Goal: Task Accomplishment & Management: Use online tool/utility

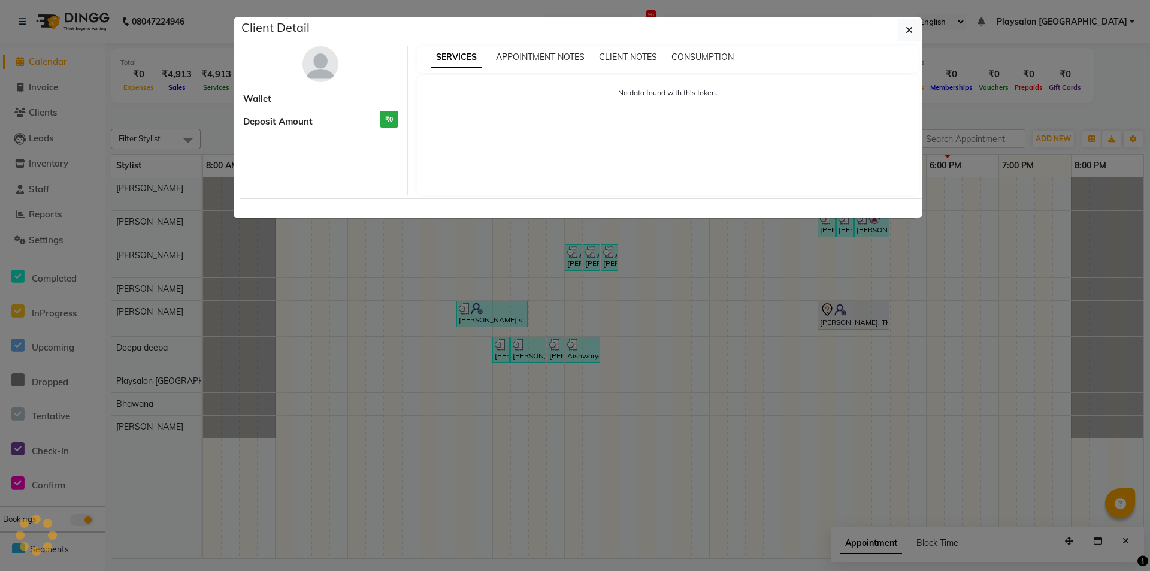
select select "94"
select select "7"
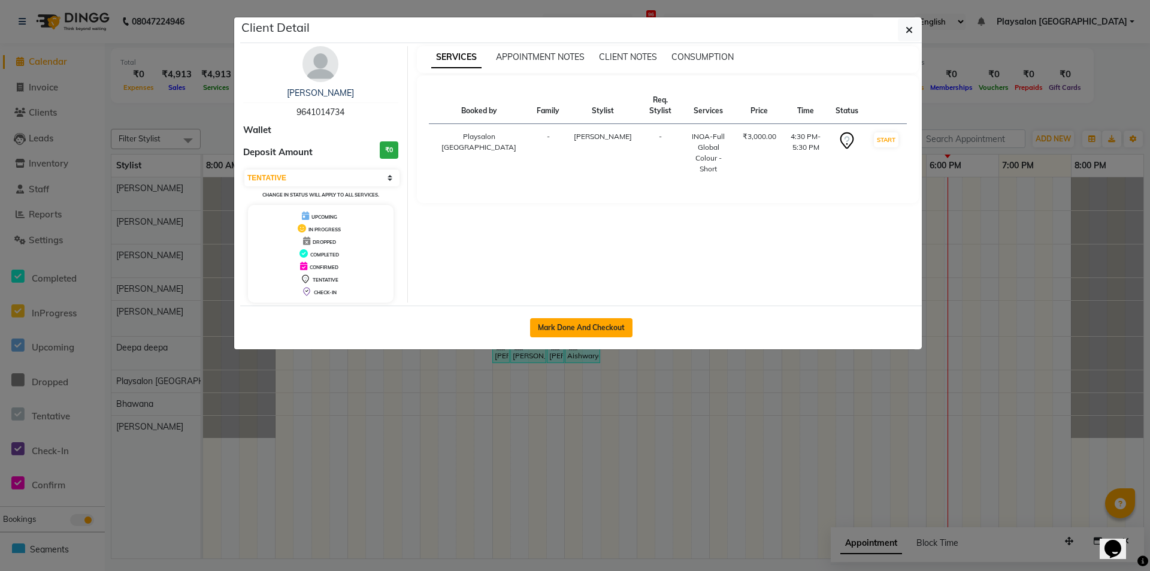
click at [605, 326] on button "Mark Done And Checkout" at bounding box center [581, 327] width 102 height 19
select select "service"
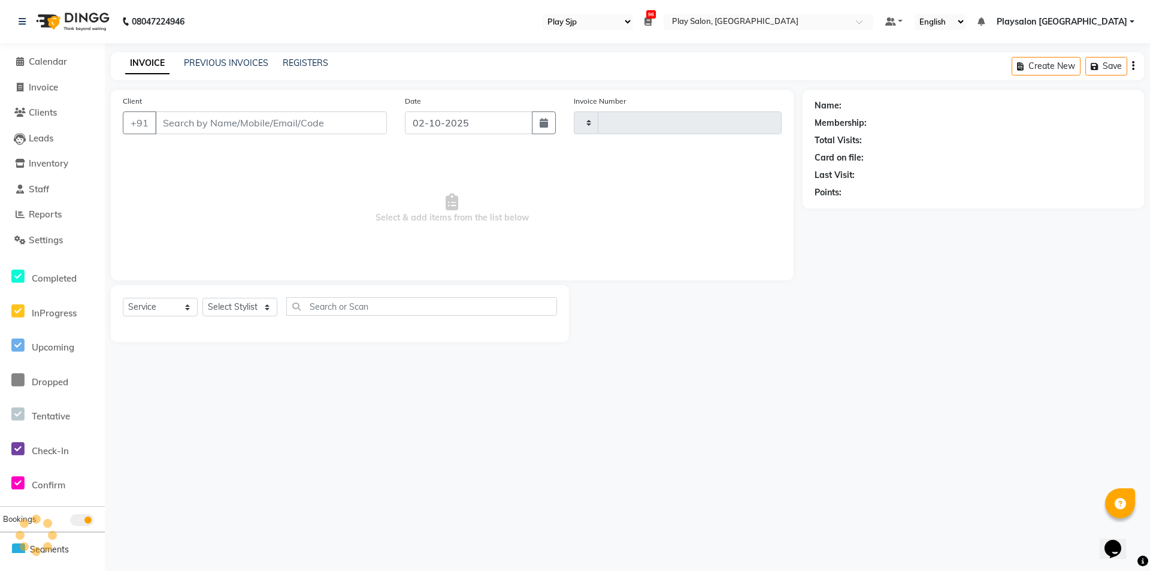
type input "0823"
select select "8308"
select select "product"
select select "80387"
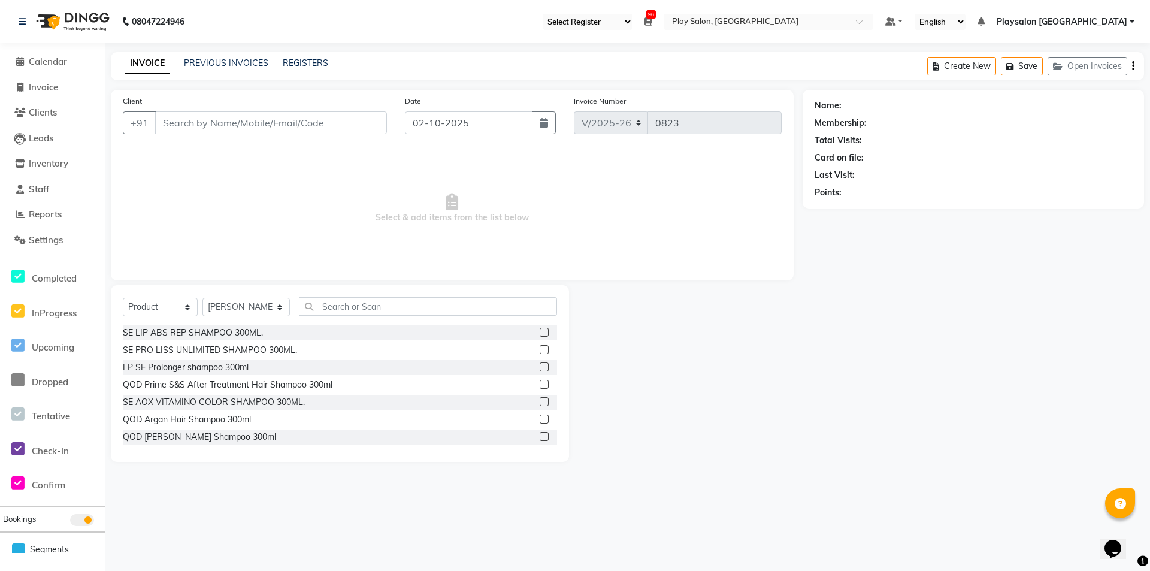
type input "9641014734"
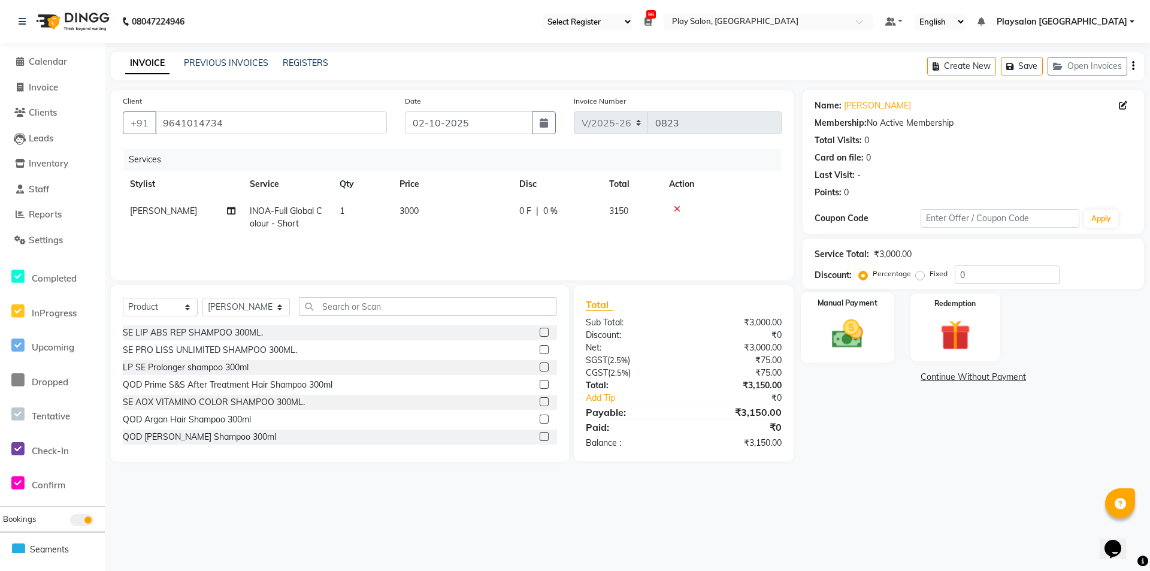
click at [873, 335] on img at bounding box center [848, 334] width 52 height 37
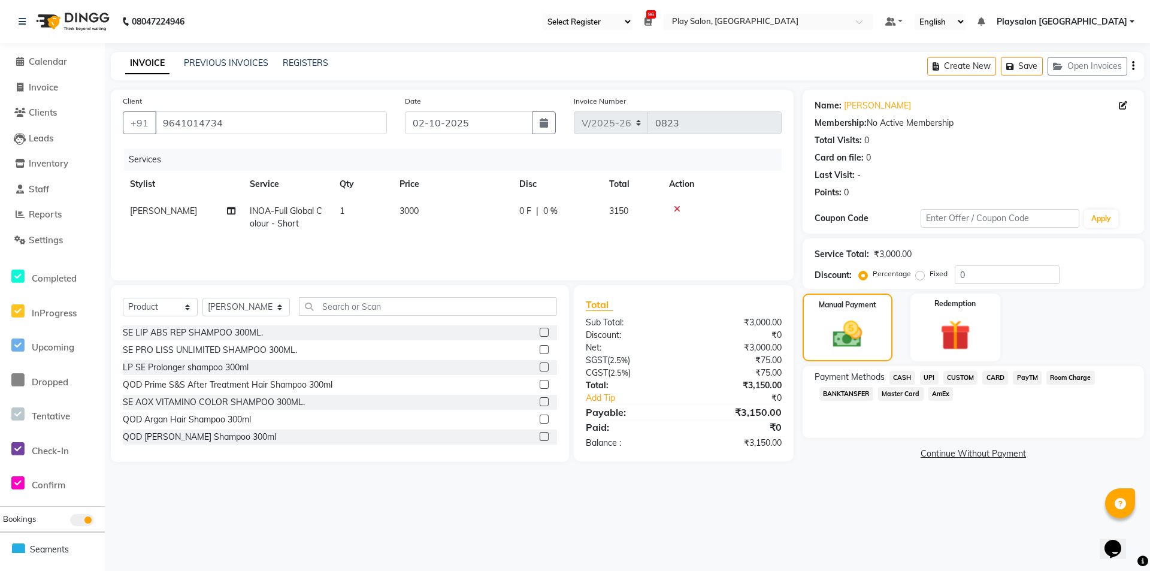
click at [900, 377] on span "CASH" at bounding box center [903, 378] width 26 height 14
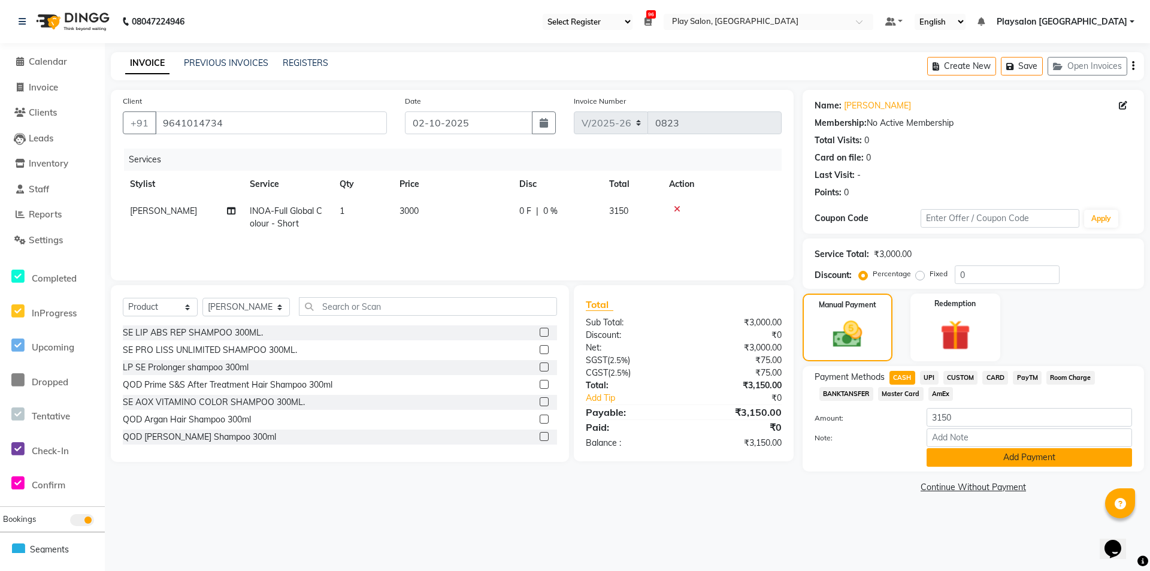
click at [994, 454] on button "Add Payment" at bounding box center [1029, 457] width 205 height 19
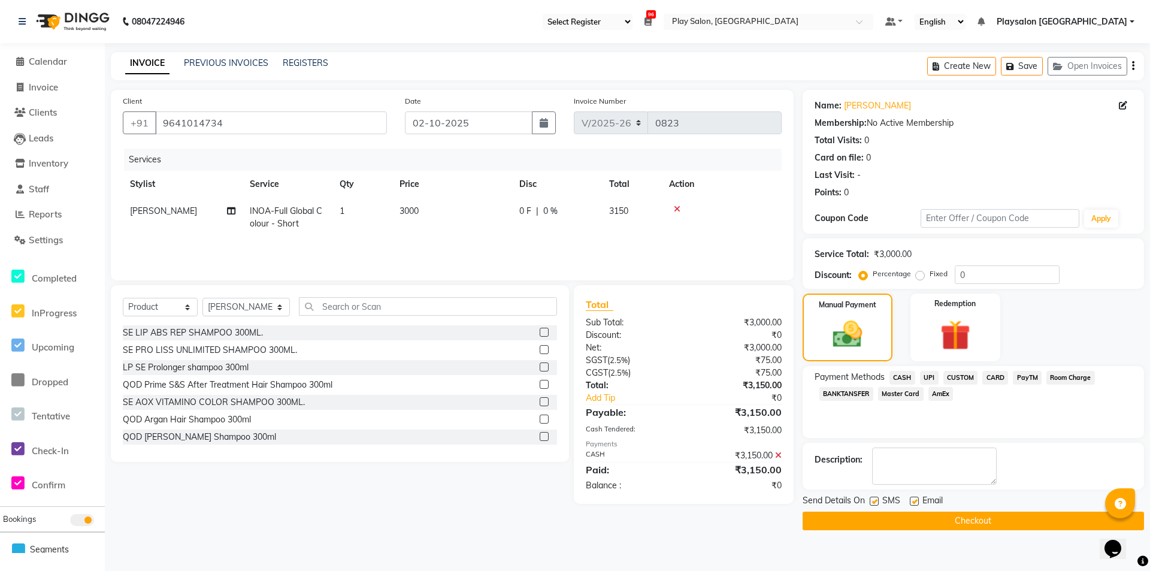
click at [915, 497] on label at bounding box center [914, 501] width 9 height 9
click at [915, 498] on input "checkbox" at bounding box center [914, 502] width 8 height 8
checkbox input "false"
click at [875, 498] on label at bounding box center [874, 501] width 9 height 9
click at [875, 498] on input "checkbox" at bounding box center [874, 502] width 8 height 8
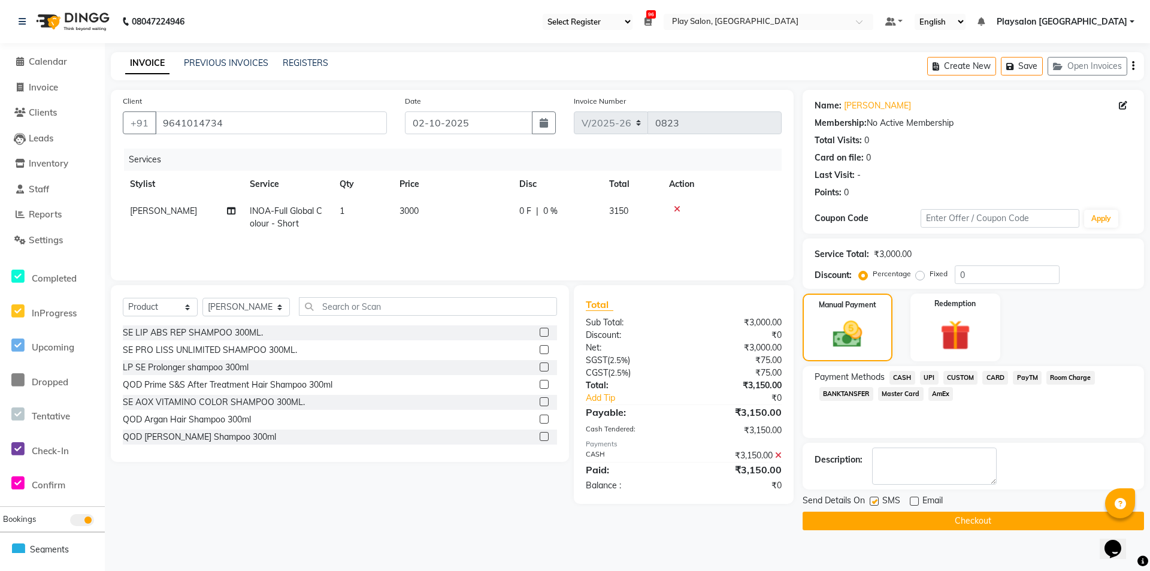
checkbox input "false"
click at [890, 524] on button "Checkout" at bounding box center [973, 521] width 341 height 19
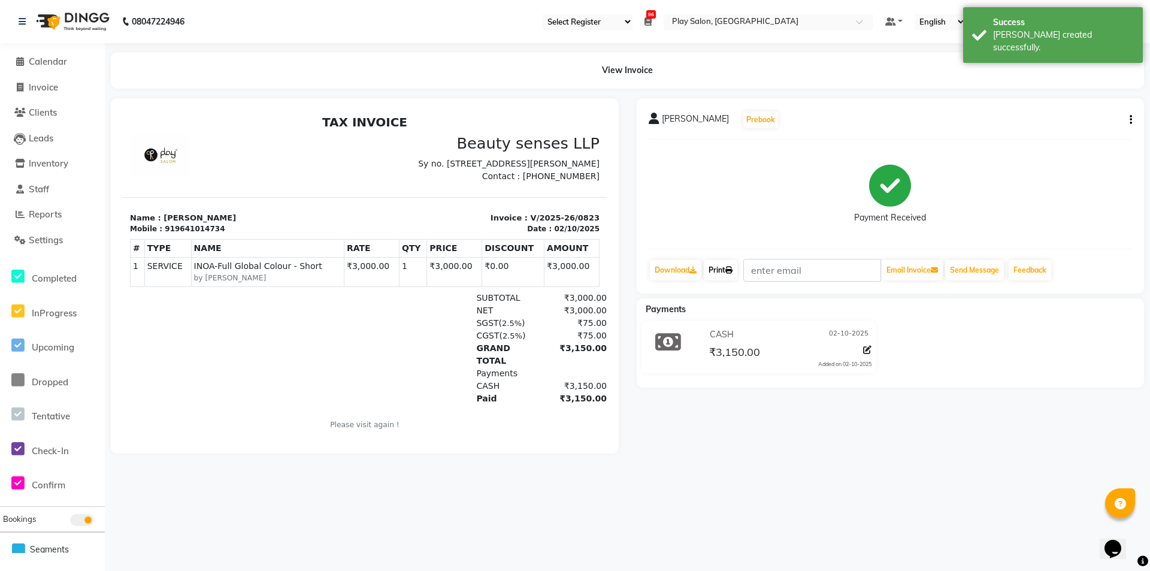
click at [721, 267] on link "Print" at bounding box center [721, 270] width 34 height 20
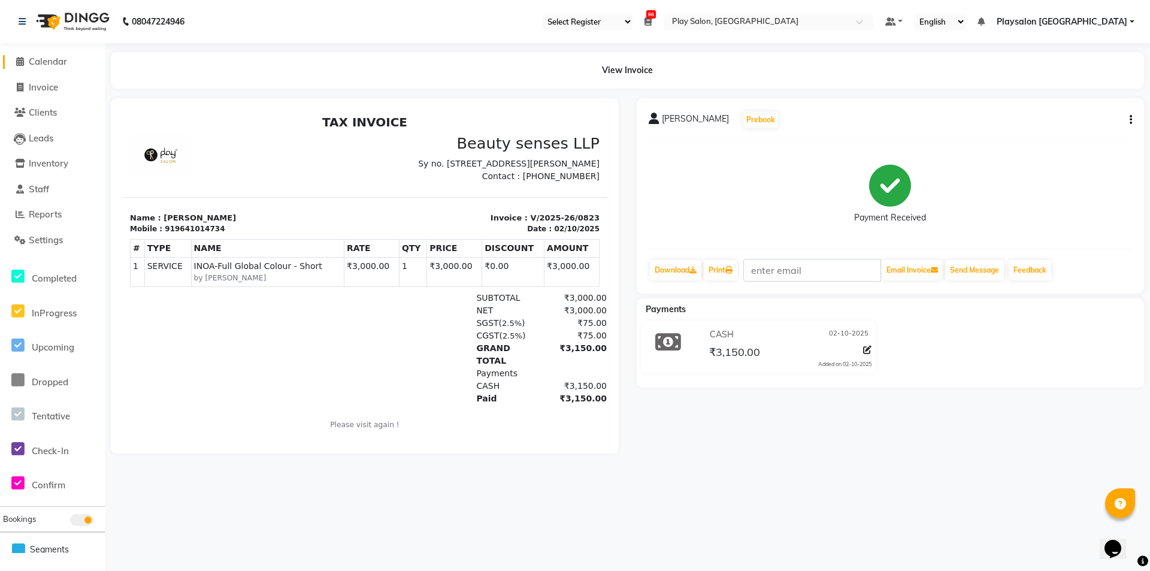
click at [58, 62] on span "Calendar" at bounding box center [48, 61] width 38 height 11
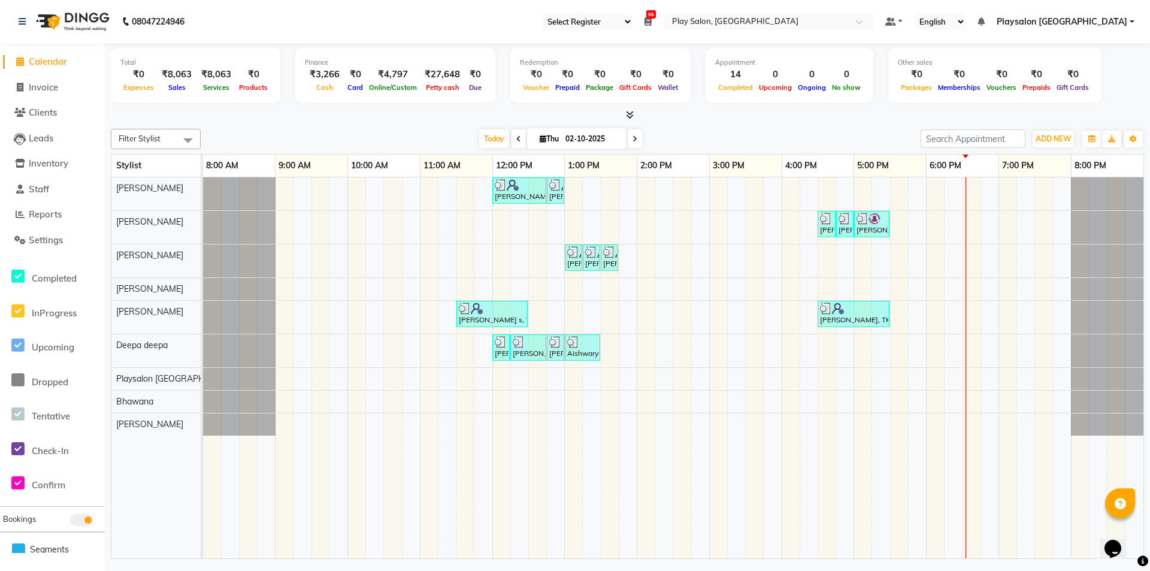
click at [143, 158] on table "Stylist 8:00 AM 9:00 AM 10:00 AM 11:00 AM 12:00 PM 1:00 PM 2:00 PM 3:00 PM 4:00…" at bounding box center [627, 356] width 1033 height 405
click at [514, 142] on span at bounding box center [519, 138] width 14 height 19
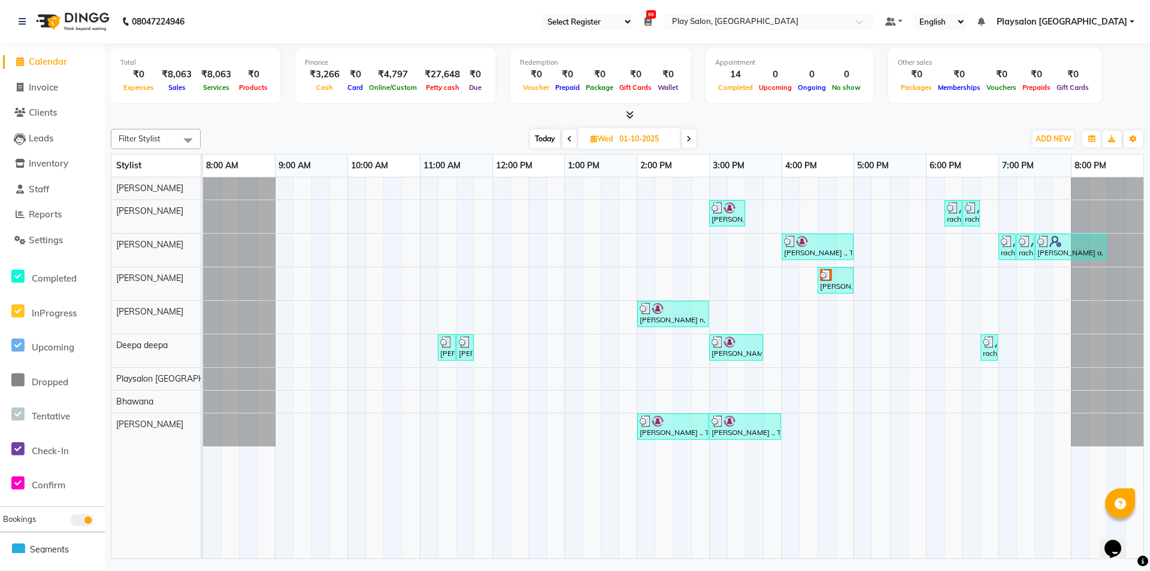
click at [567, 135] on icon at bounding box center [569, 138] width 5 height 7
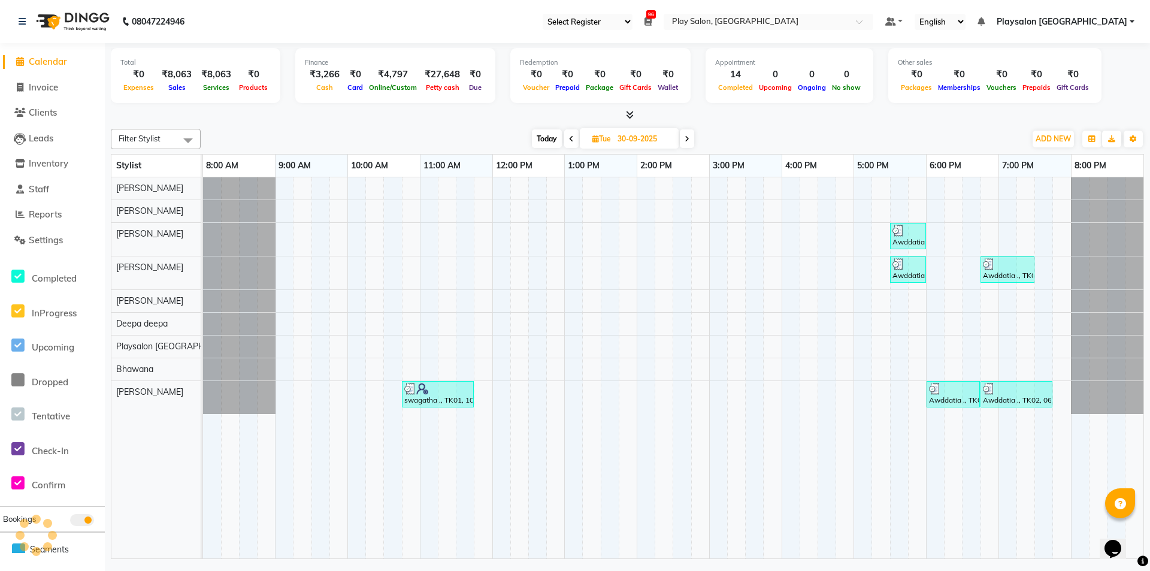
click at [566, 135] on span at bounding box center [571, 138] width 14 height 19
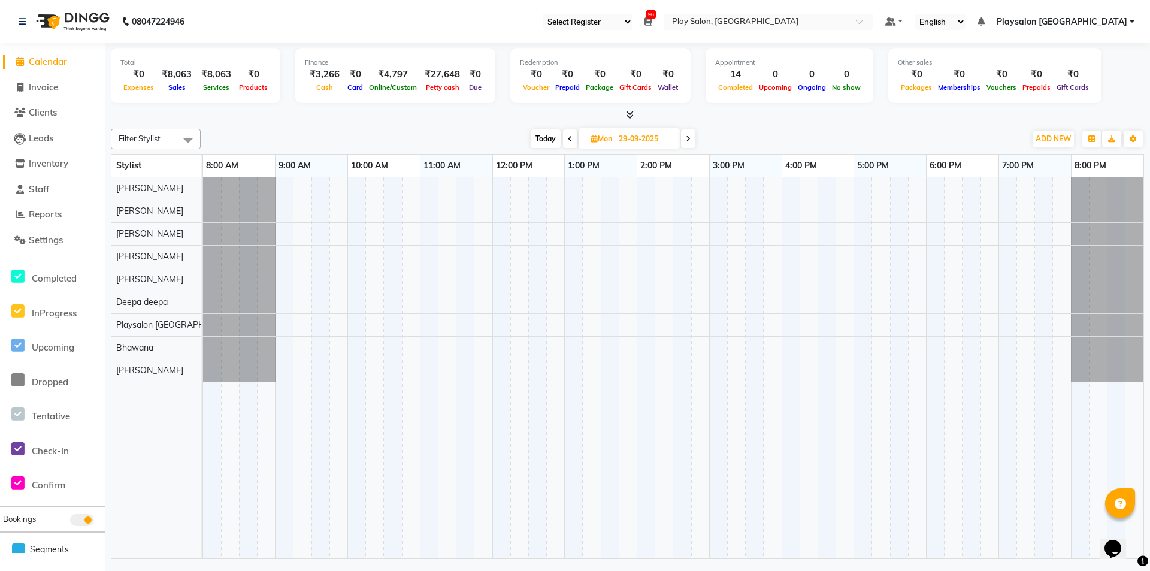
click at [569, 135] on icon at bounding box center [570, 138] width 5 height 7
click at [570, 138] on icon at bounding box center [570, 138] width 5 height 7
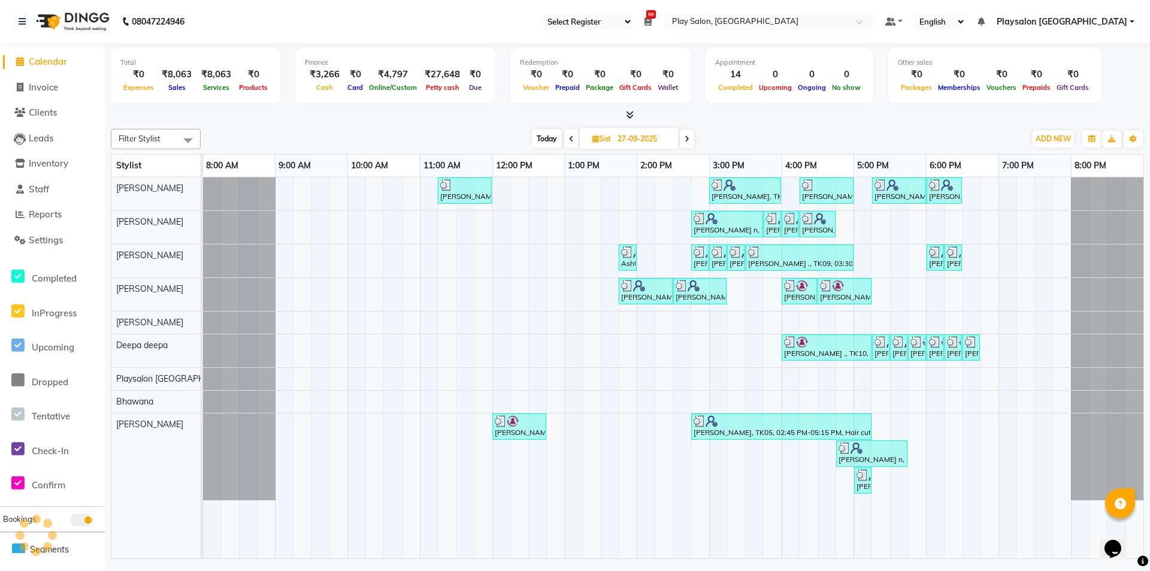
click at [570, 138] on icon at bounding box center [571, 138] width 5 height 7
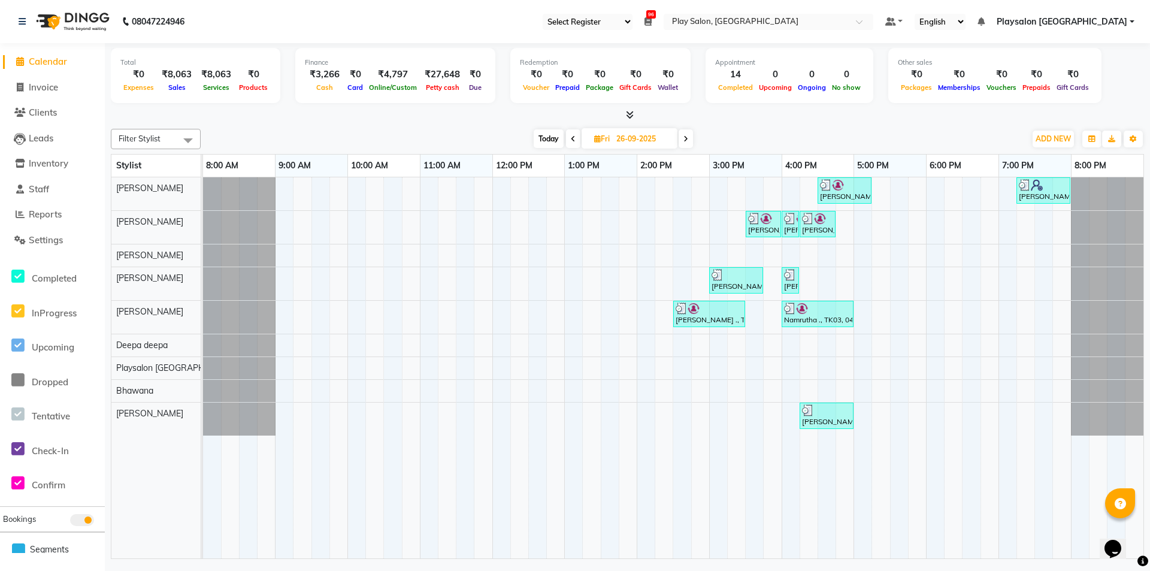
click at [571, 138] on icon at bounding box center [573, 138] width 5 height 7
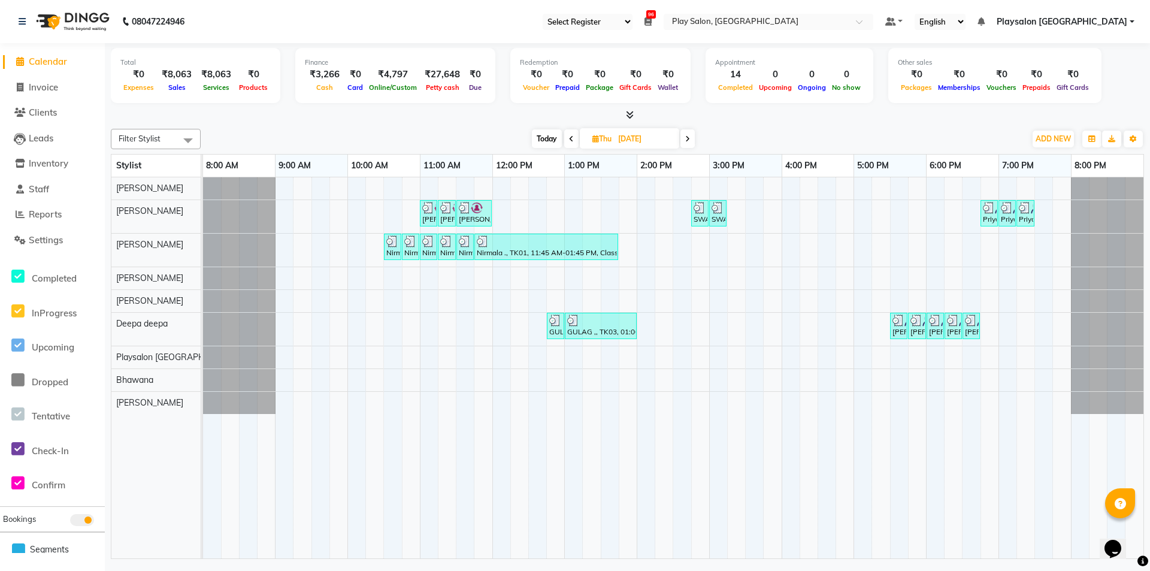
click at [573, 138] on span at bounding box center [571, 138] width 14 height 19
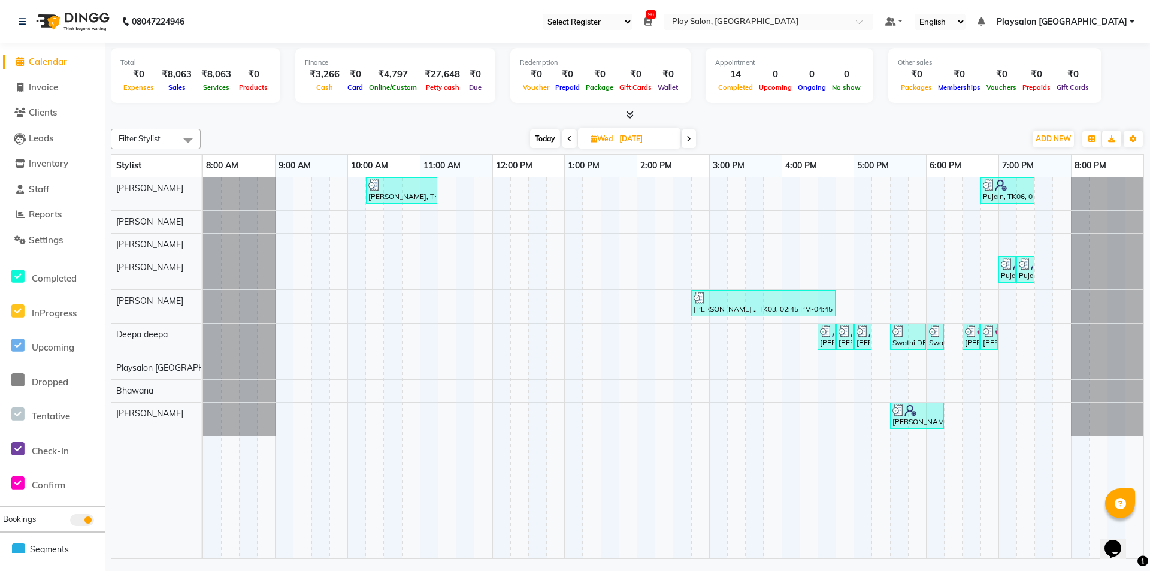
click at [573, 138] on span at bounding box center [570, 138] width 14 height 19
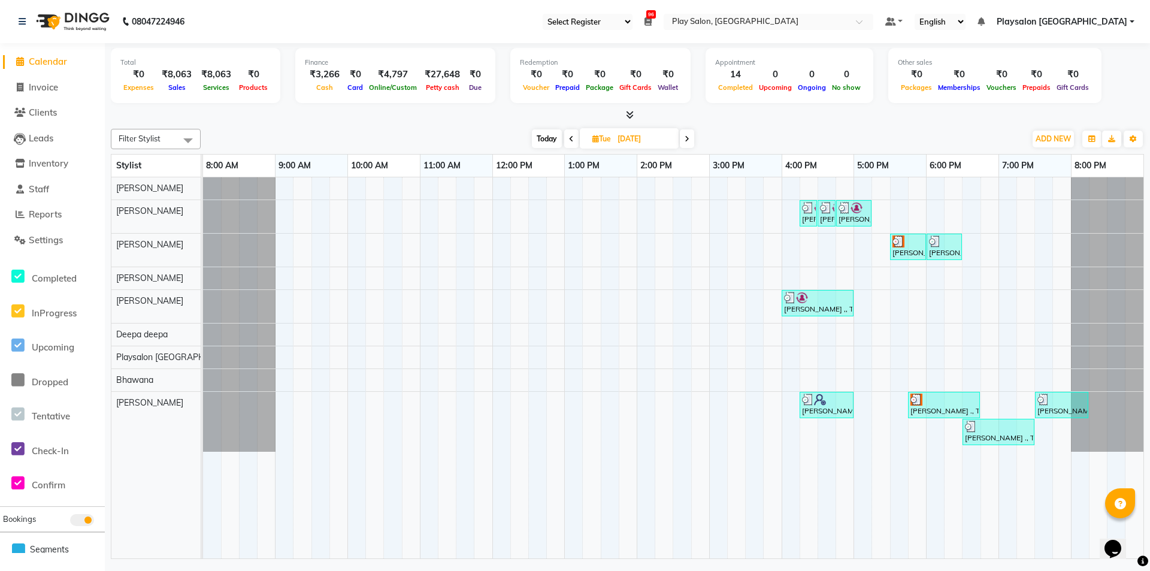
click at [574, 138] on span at bounding box center [571, 138] width 14 height 19
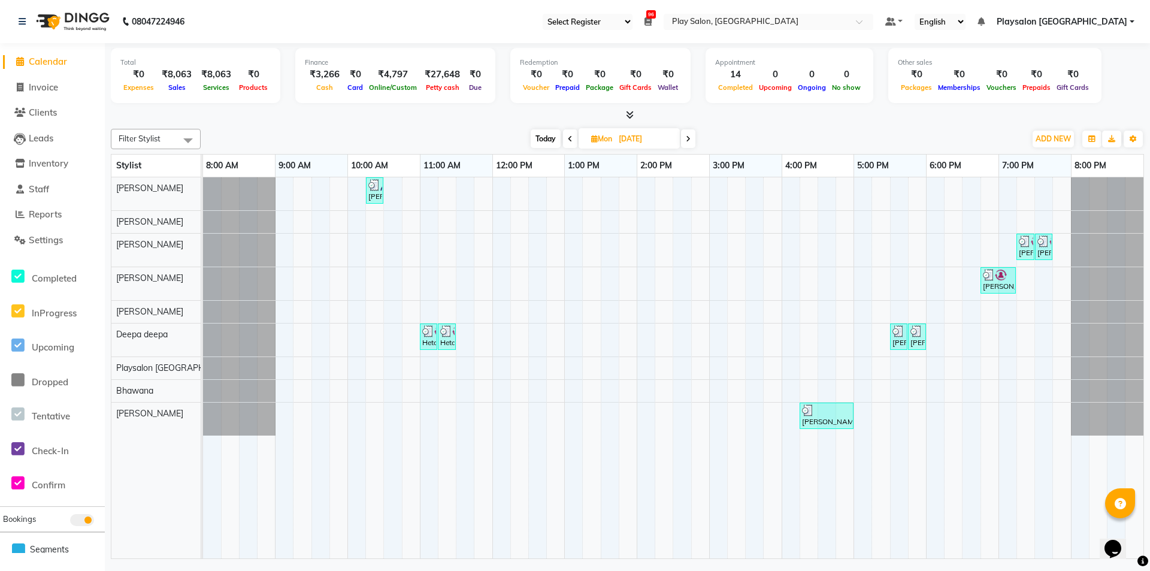
click at [575, 138] on span at bounding box center [570, 138] width 14 height 19
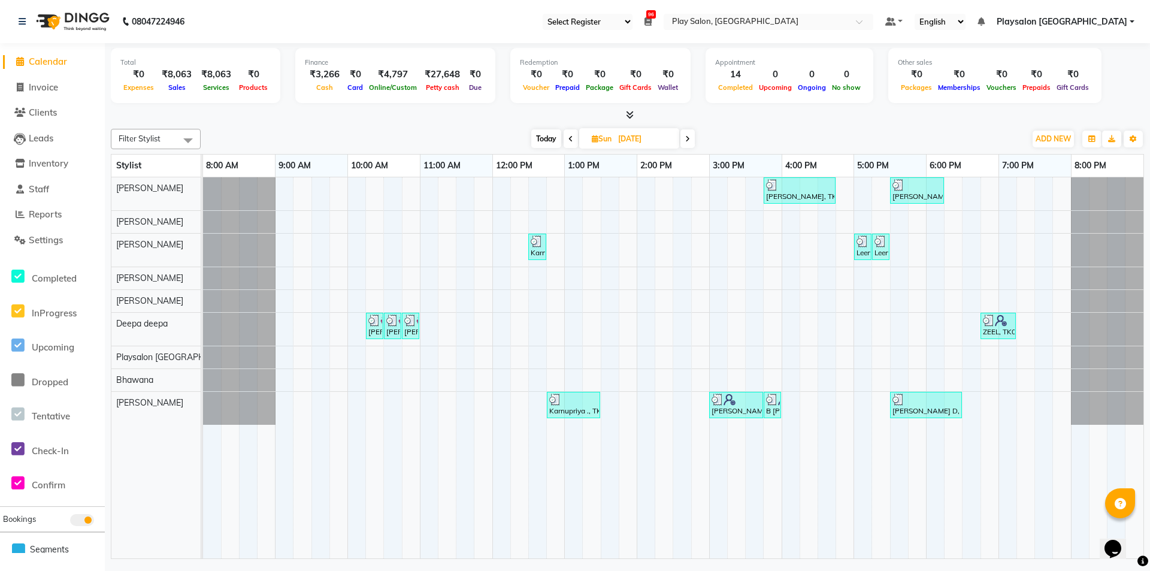
click at [575, 138] on span at bounding box center [571, 138] width 14 height 19
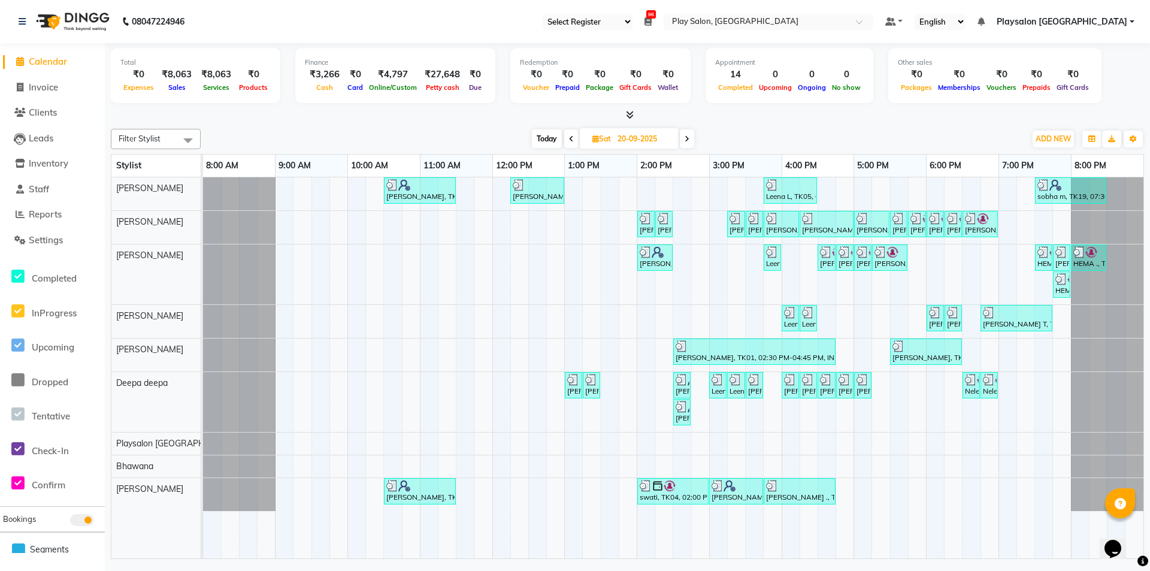
click at [574, 138] on span at bounding box center [571, 138] width 14 height 19
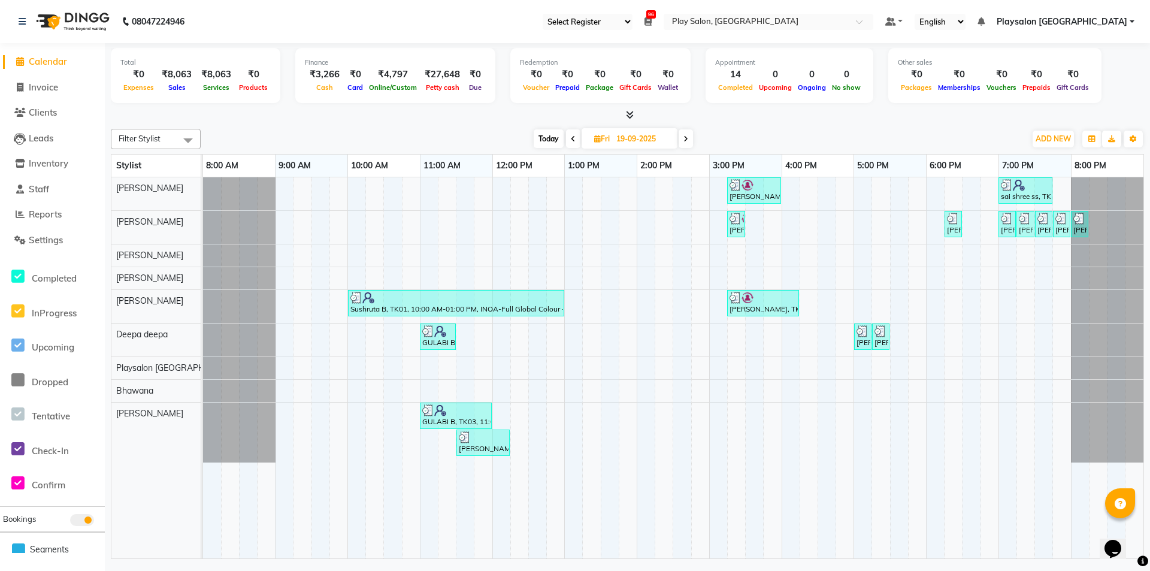
click at [574, 138] on icon at bounding box center [573, 138] width 5 height 7
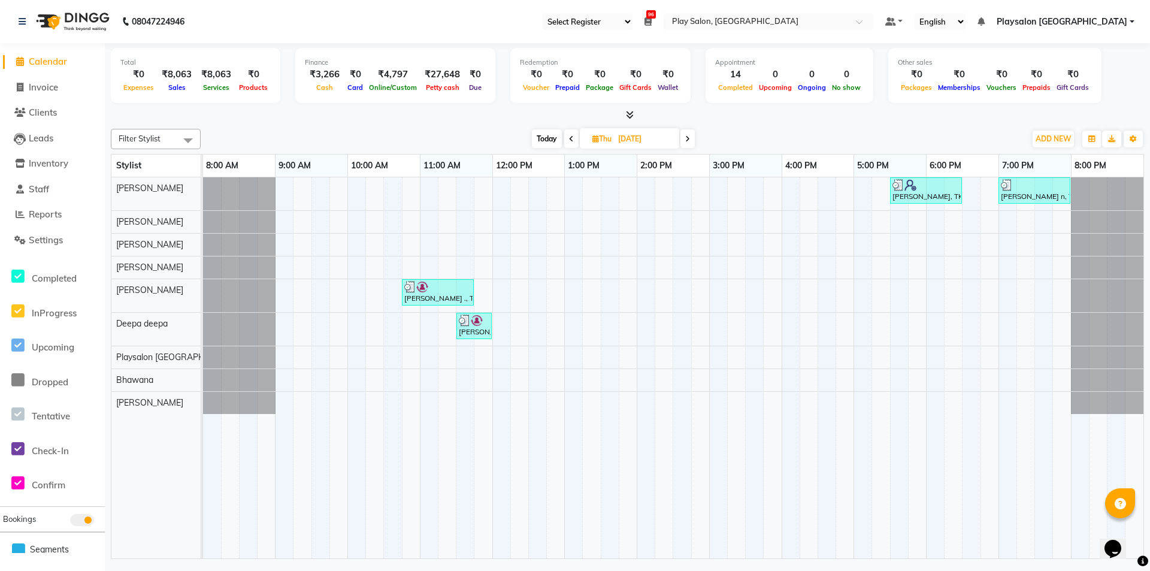
click at [576, 135] on span at bounding box center [571, 138] width 14 height 19
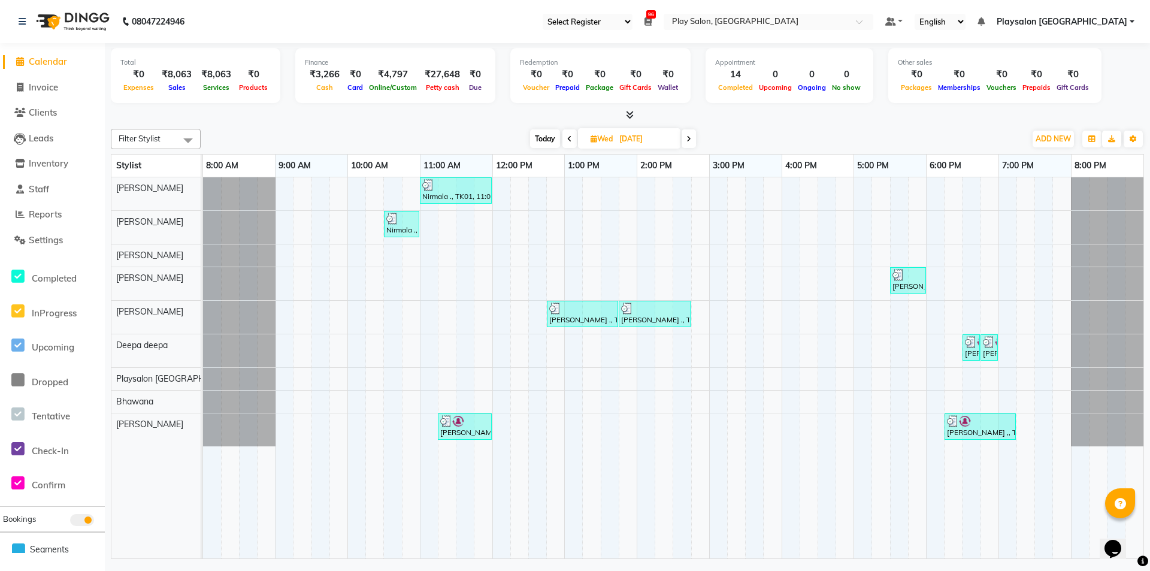
click at [567, 140] on icon at bounding box center [569, 138] width 5 height 7
type input "16-09-2025"
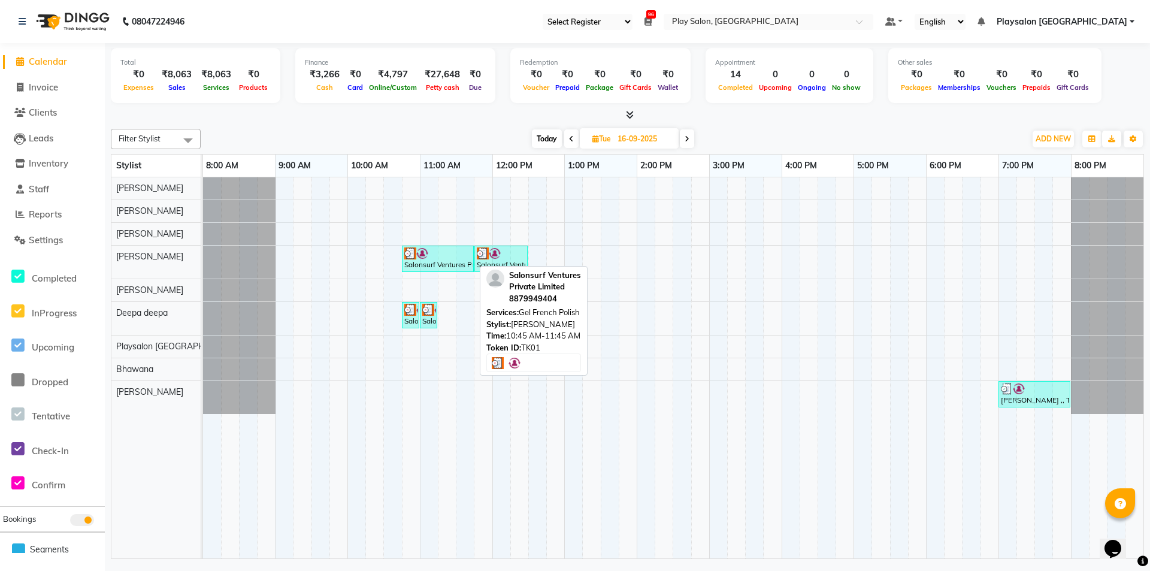
click at [450, 252] on div at bounding box center [437, 253] width 67 height 12
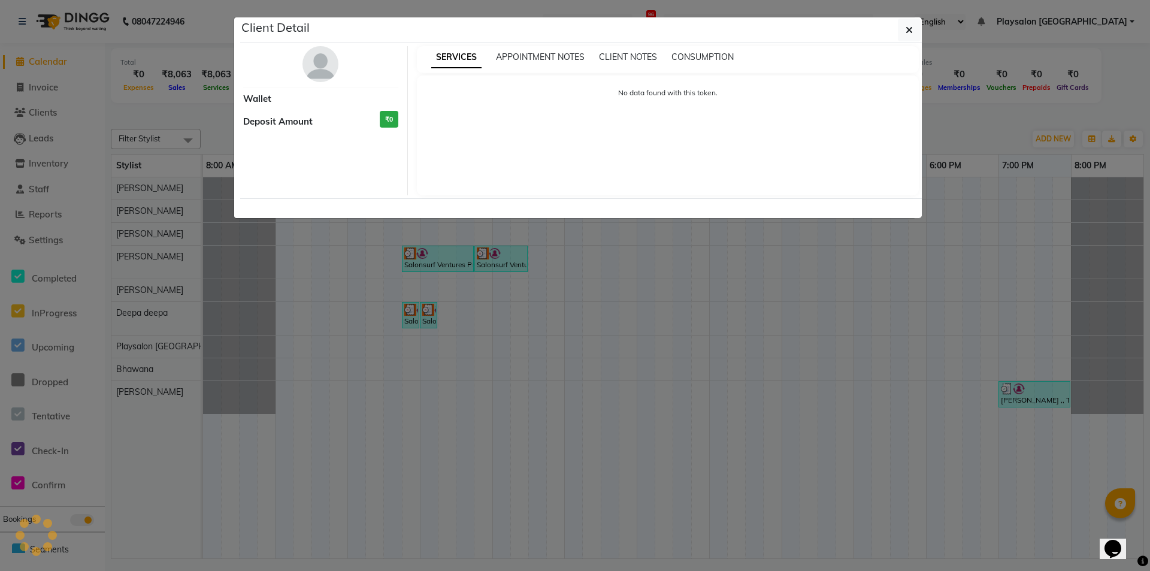
select select "3"
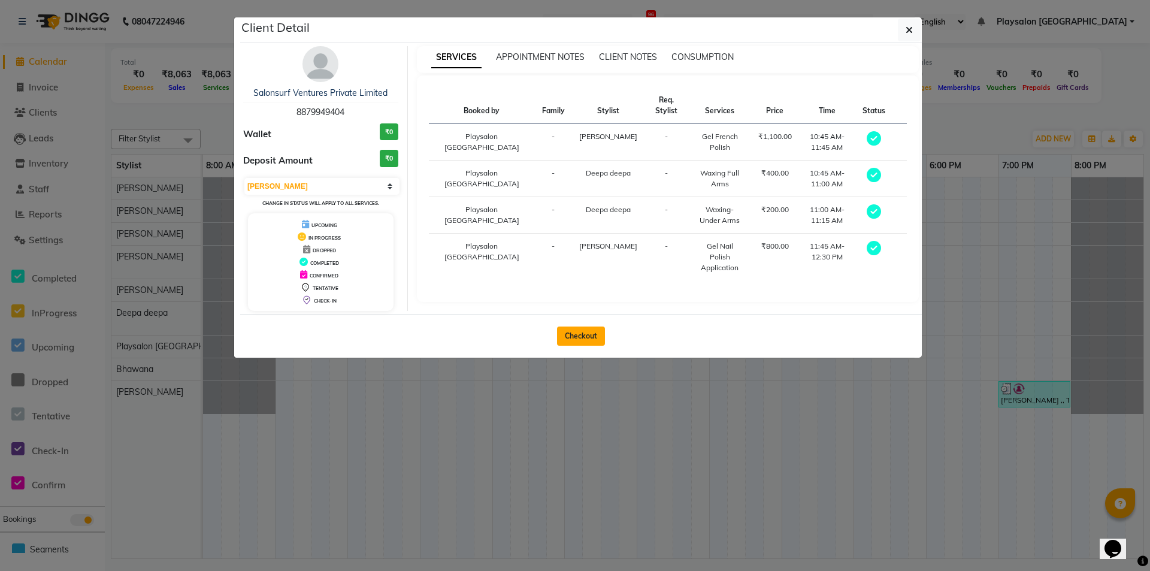
click at [583, 338] on button "Checkout" at bounding box center [581, 335] width 48 height 19
select select "service"
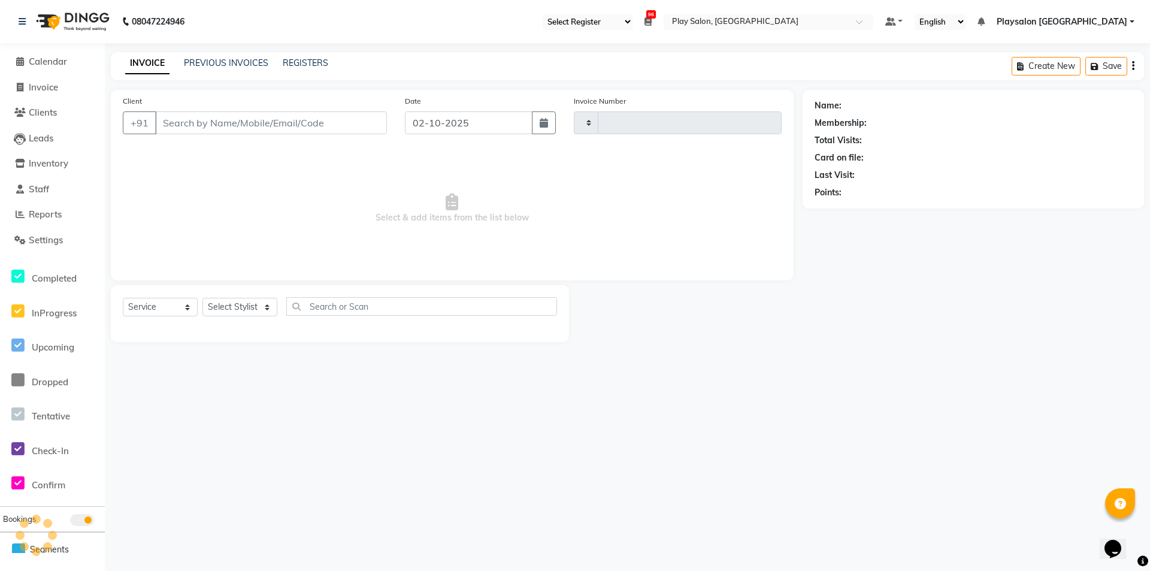
type input "0824"
select select "8308"
select select "product"
select select "80387"
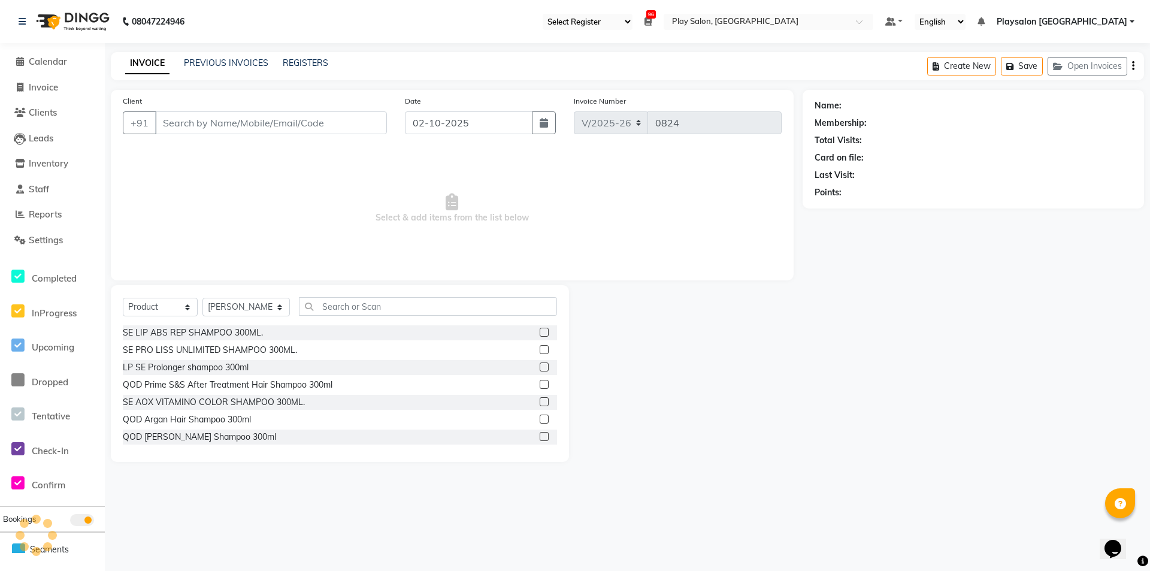
type input "8879949404"
type input "16-09-2025"
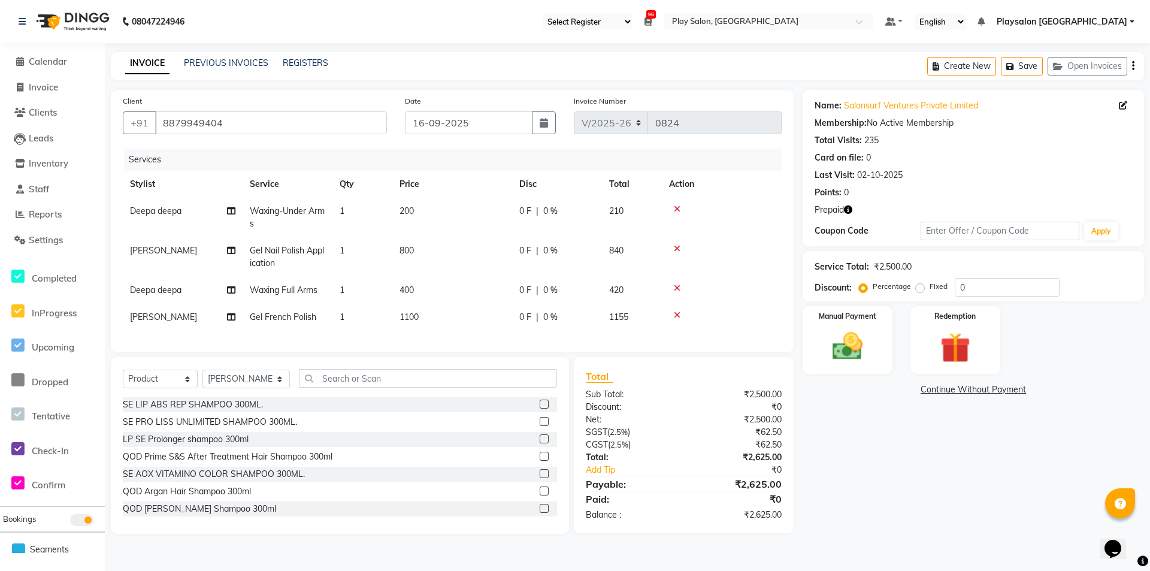
click at [417, 317] on span "1100" at bounding box center [409, 317] width 19 height 11
select select "80386"
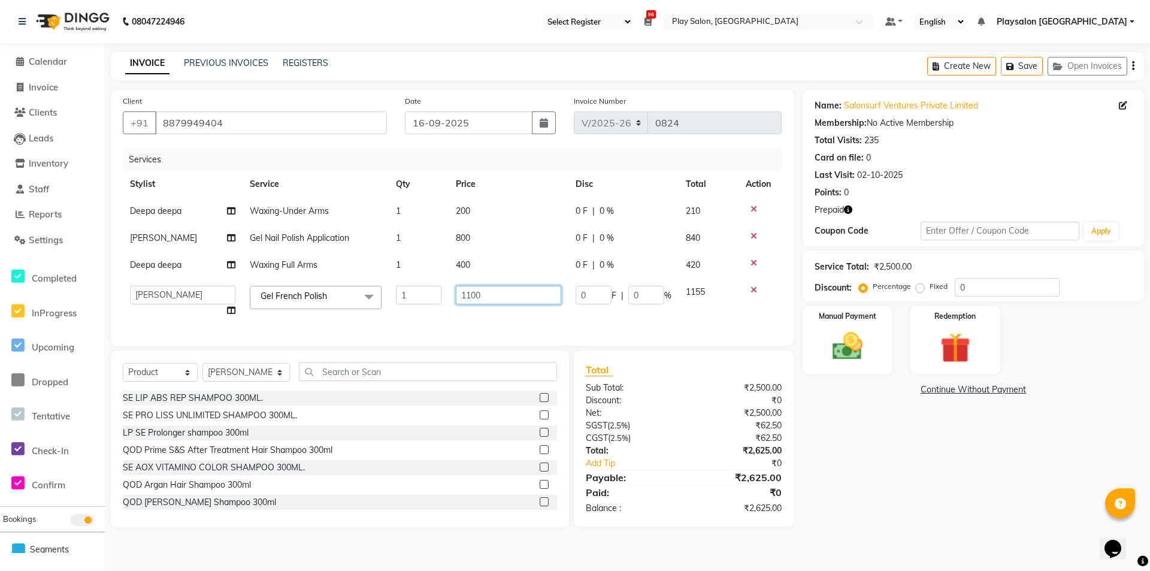
click at [483, 289] on input "1100" at bounding box center [508, 295] width 105 height 19
type input "1"
type input "1500"
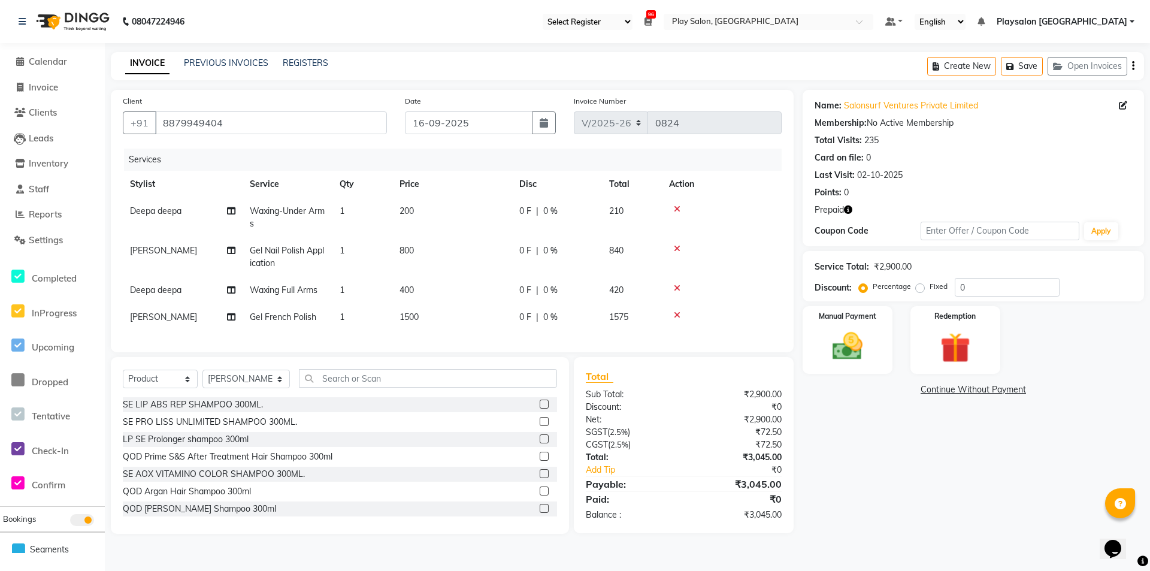
click at [449, 306] on td "1500" at bounding box center [452, 317] width 120 height 27
select select "80386"
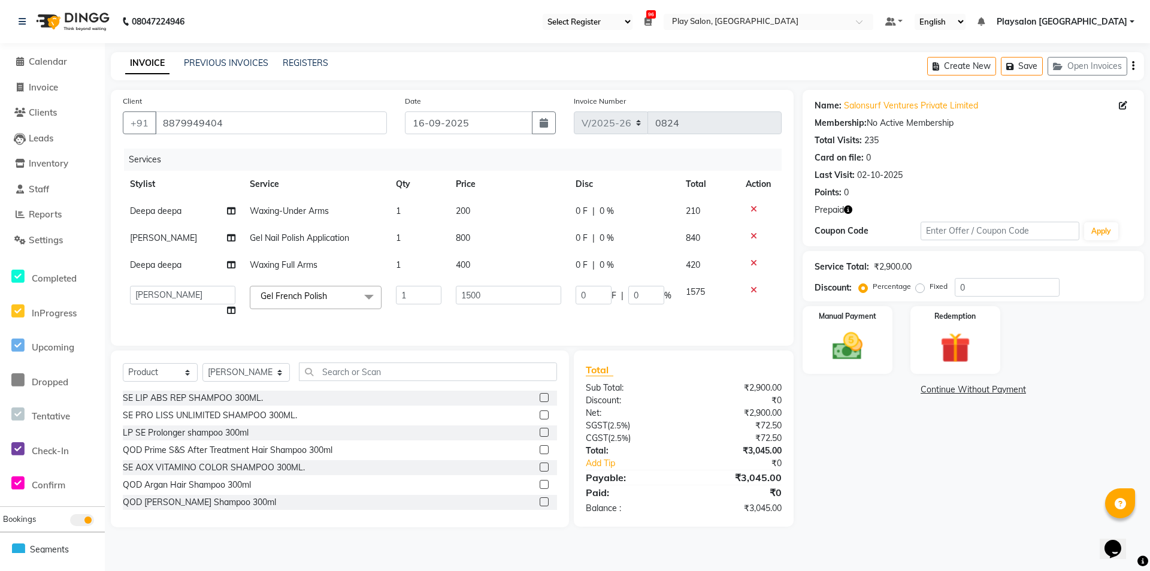
click at [482, 313] on td "1500" at bounding box center [509, 302] width 120 height 46
click at [482, 305] on td "1500" at bounding box center [509, 302] width 120 height 46
click at [491, 291] on input "1500" at bounding box center [508, 295] width 105 height 19
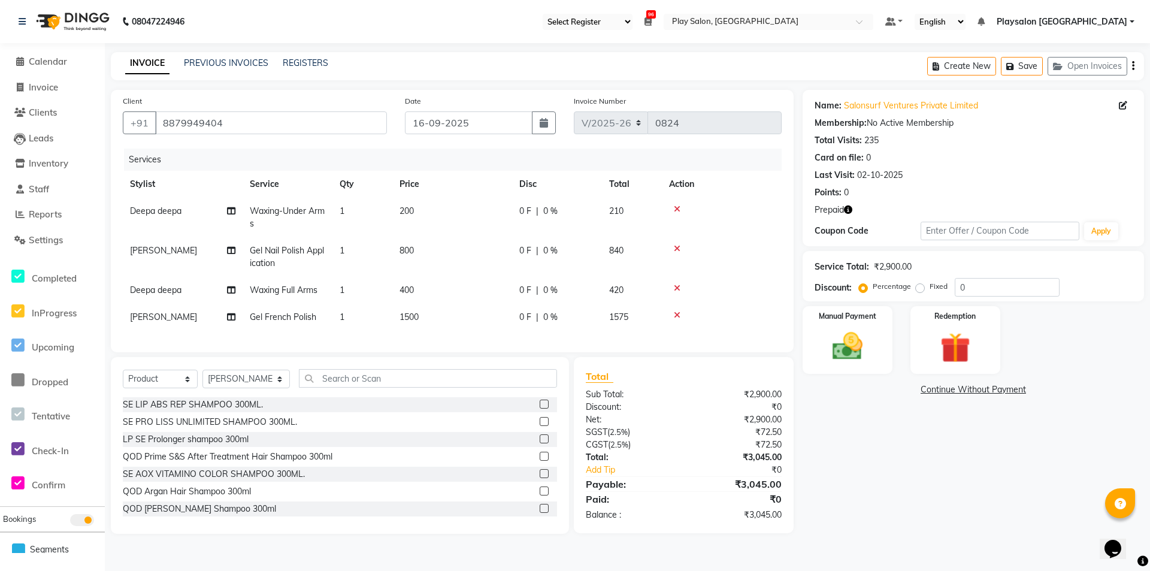
click at [491, 274] on tbody "Deepa deepa Waxing-Under Arms 1 200 0 F | 0 % 210 [PERSON_NAME] Gel Nail Polish…" at bounding box center [452, 264] width 659 height 133
click at [414, 286] on span "400" at bounding box center [407, 290] width 14 height 11
select select "80384"
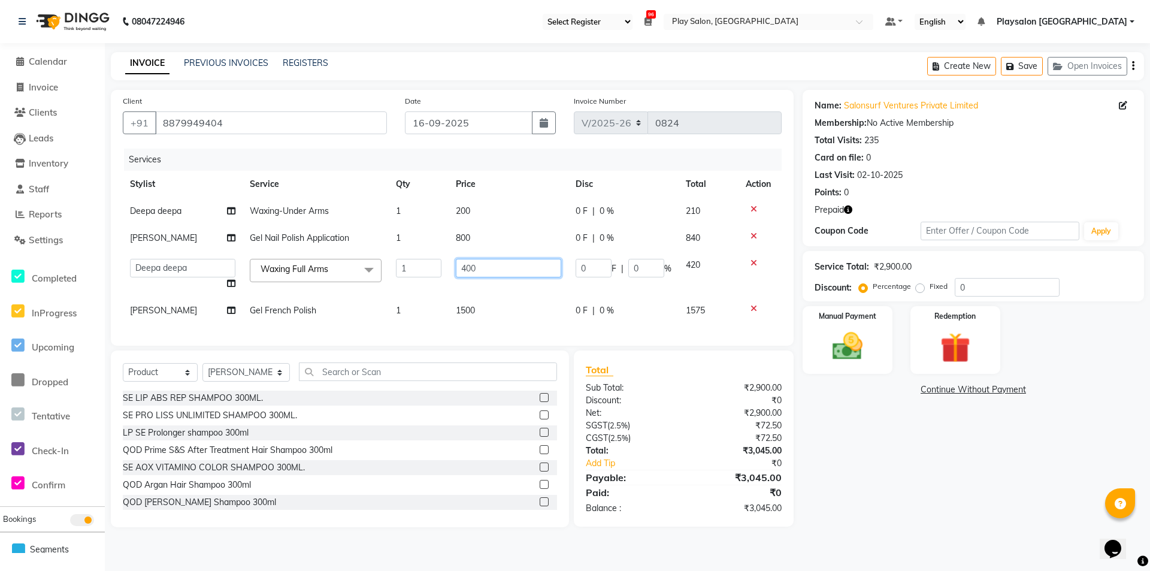
click at [489, 270] on input "400" at bounding box center [508, 268] width 105 height 19
type input "4"
type input "1000"
click at [474, 207] on td "200" at bounding box center [509, 211] width 120 height 27
select select "80384"
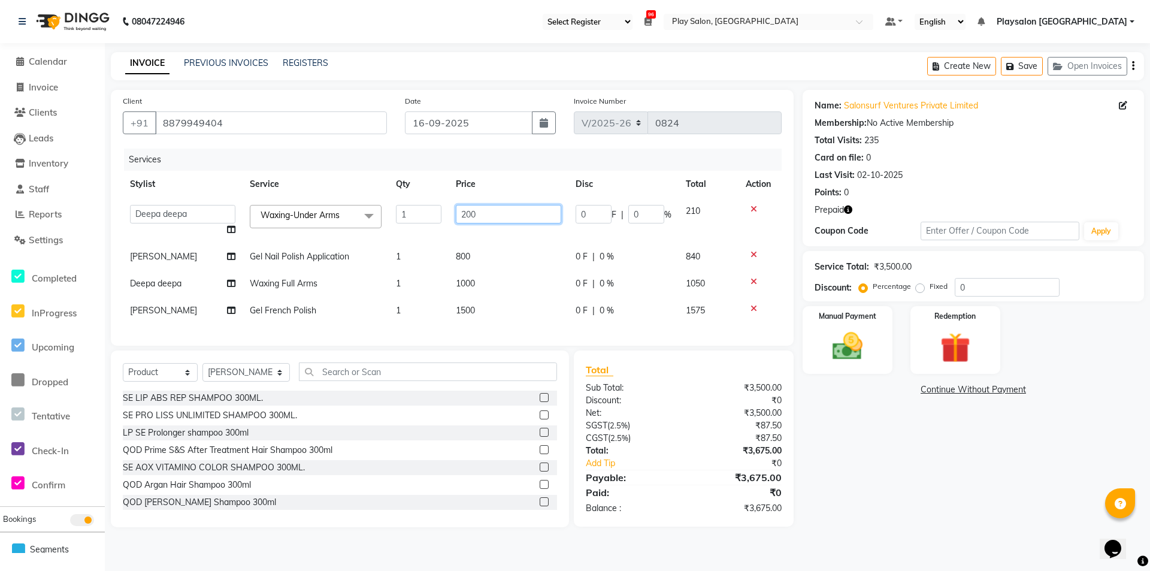
click at [485, 216] on input "200" at bounding box center [508, 214] width 105 height 19
type input "2"
type input "400"
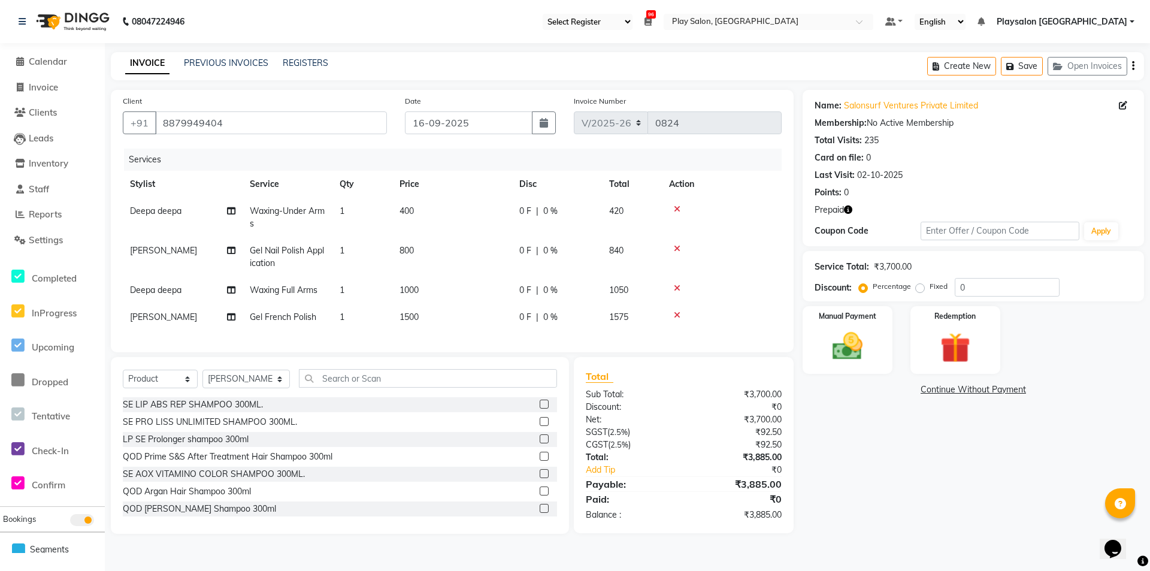
click at [489, 198] on td "400" at bounding box center [452, 218] width 120 height 40
select select "80384"
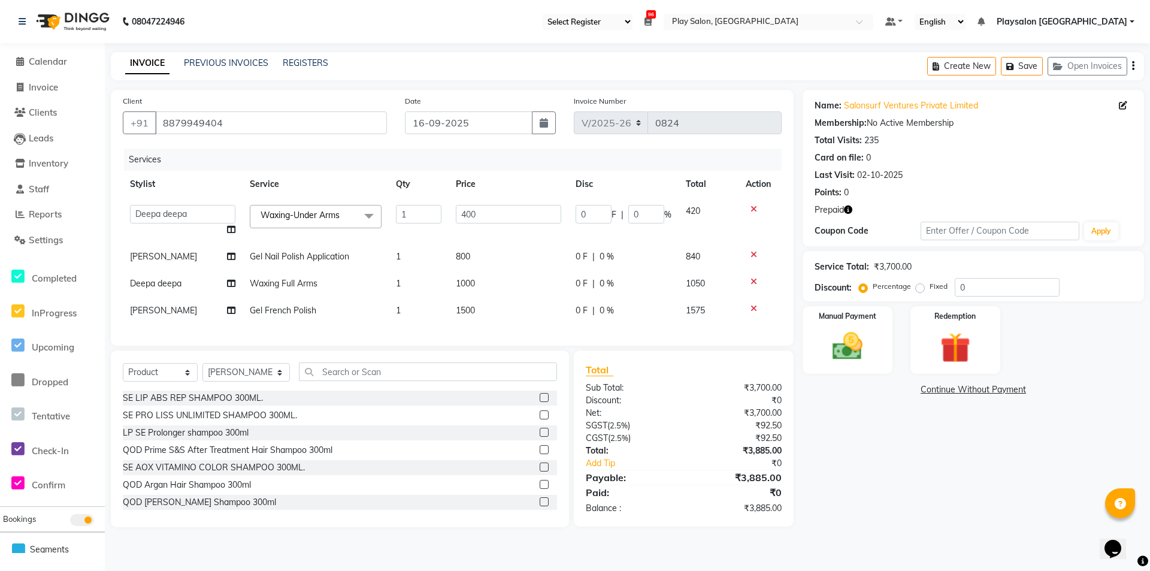
click at [489, 204] on td "400" at bounding box center [509, 221] width 120 height 46
click at [488, 211] on input "400" at bounding box center [508, 214] width 105 height 19
click at [488, 196] on th "Price" at bounding box center [509, 184] width 120 height 27
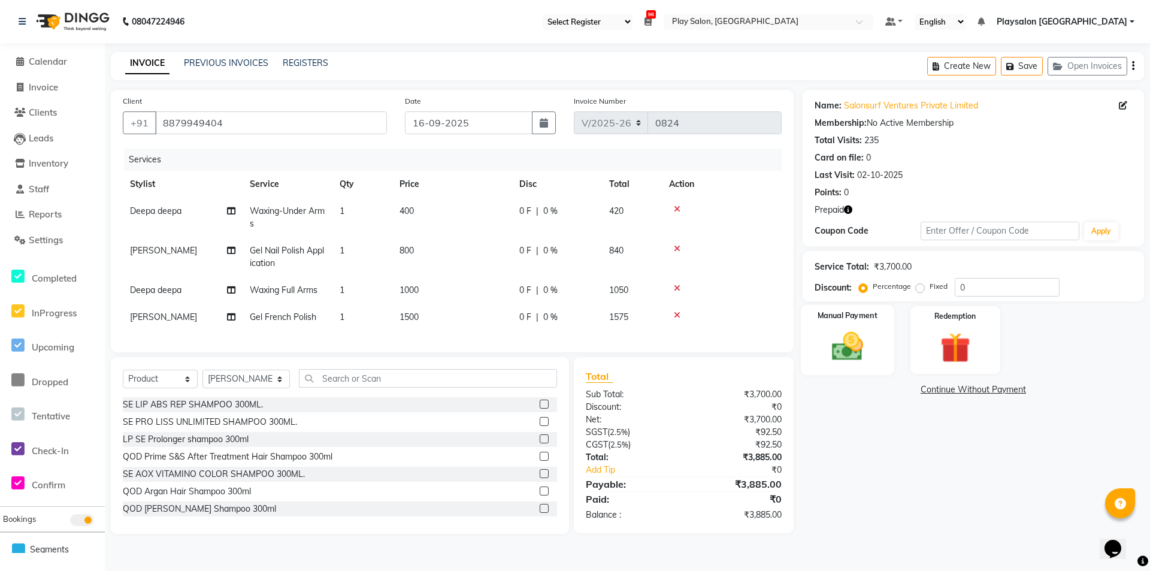
click at [843, 340] on img at bounding box center [848, 346] width 52 height 37
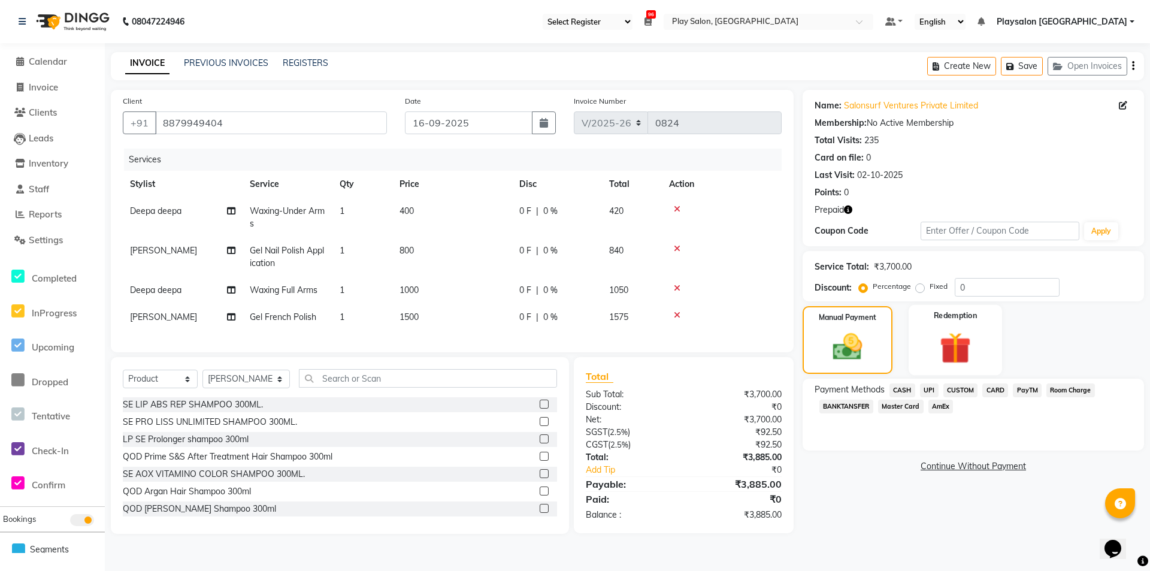
click at [943, 337] on img at bounding box center [956, 348] width 52 height 40
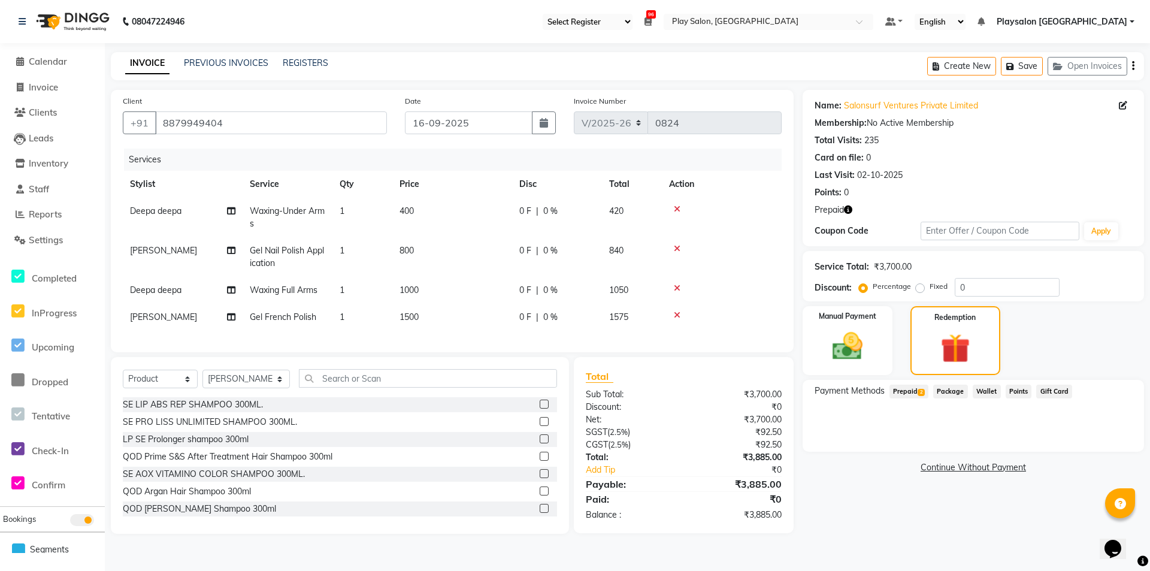
click at [912, 389] on span "Prepaid 2" at bounding box center [909, 392] width 39 height 14
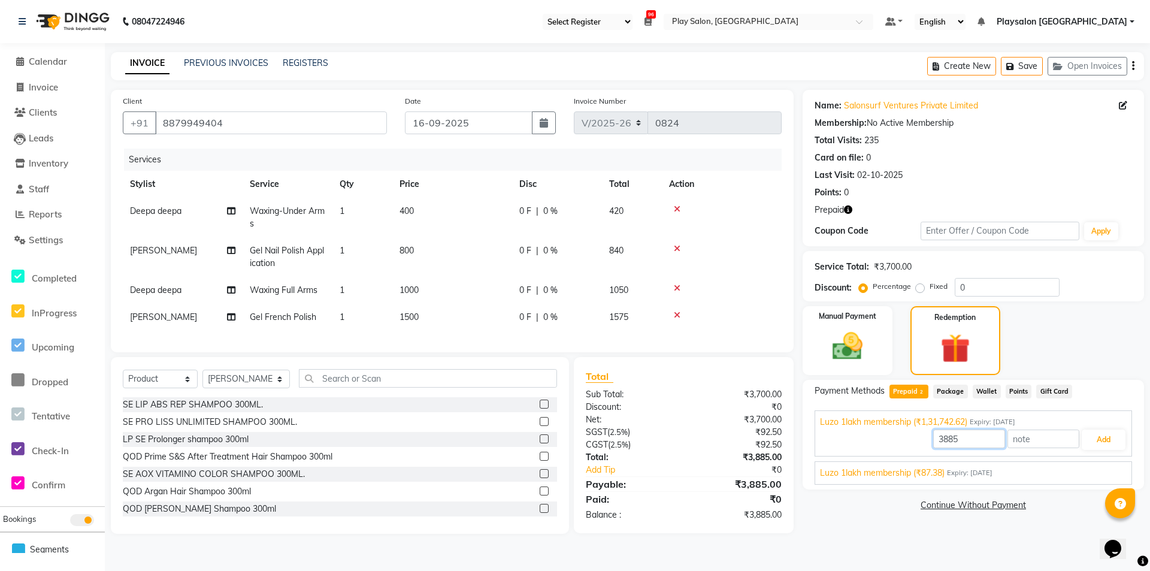
drag, startPoint x: 967, startPoint y: 436, endPoint x: 908, endPoint y: 443, distance: 59.7
click at [908, 443] on div "3885 Add" at bounding box center [973, 439] width 307 height 23
type input "3700"
click at [1102, 438] on button "Add" at bounding box center [1104, 440] width 44 height 20
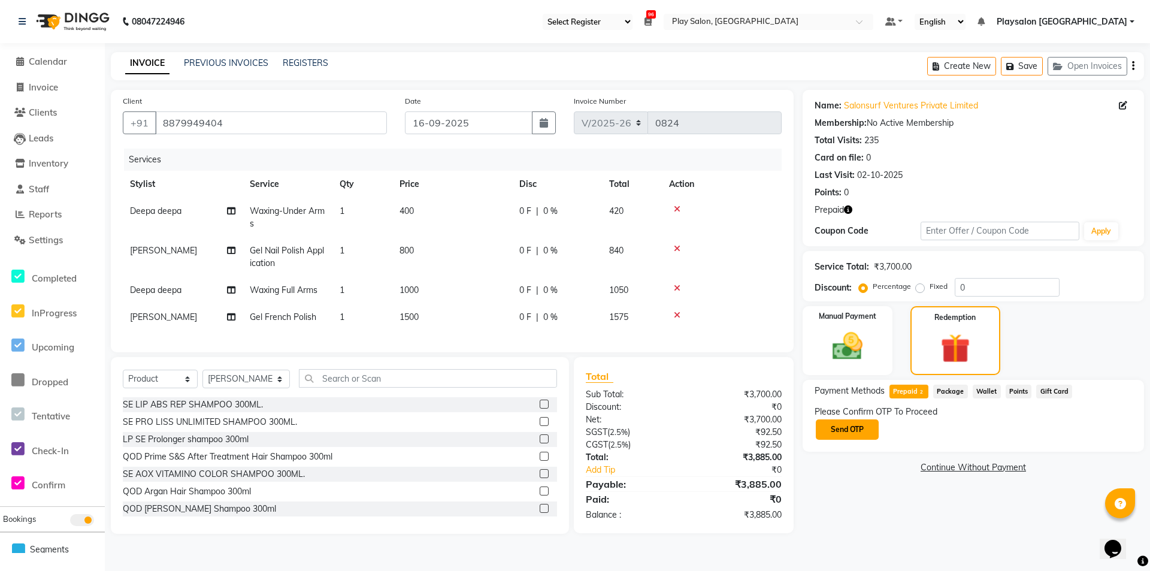
click at [839, 423] on button "Send OTP" at bounding box center [847, 429] width 63 height 20
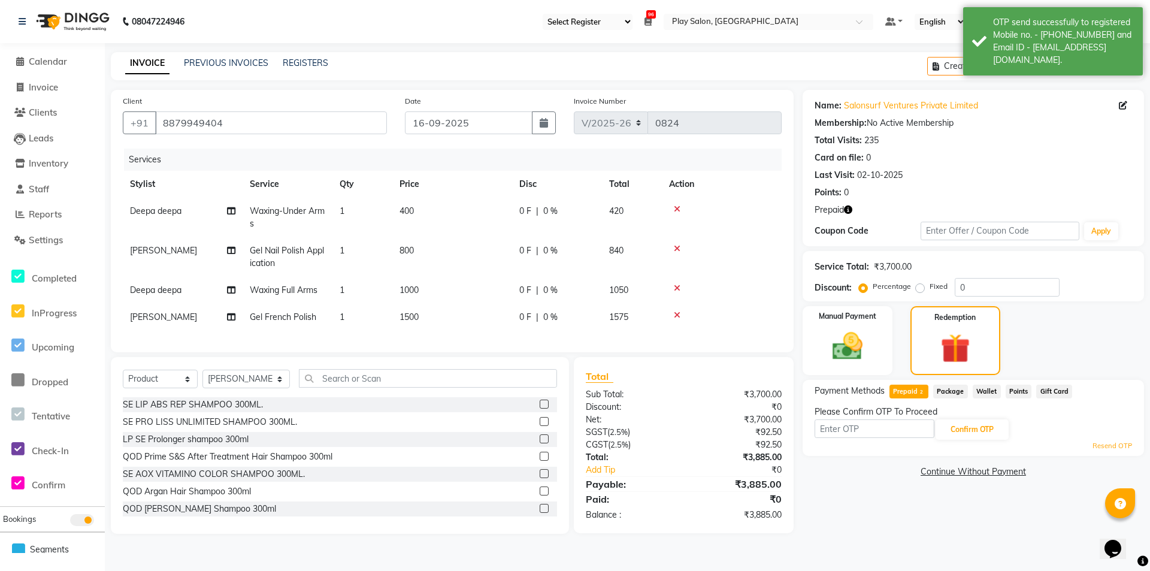
drag, startPoint x: 870, startPoint y: 417, endPoint x: 873, endPoint y: 423, distance: 7.0
click at [870, 418] on div "Please Confirm OTP To Proceed Confirm OTP Resend OTP" at bounding box center [973, 429] width 317 height 46
click at [873, 424] on input "text" at bounding box center [875, 428] width 120 height 19
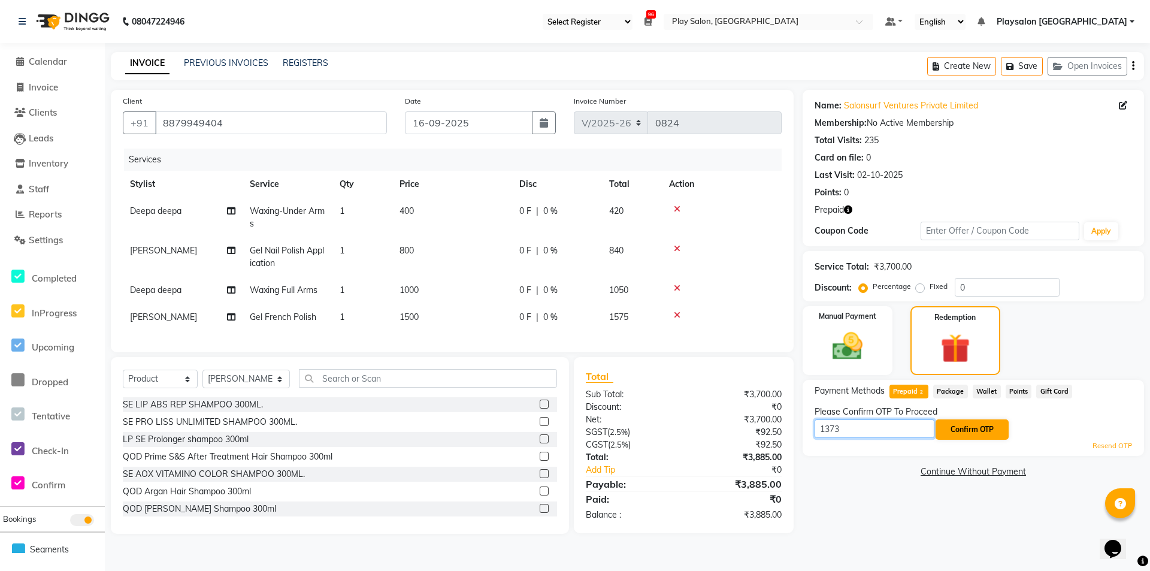
type input "1373"
click at [963, 424] on button "Confirm OTP" at bounding box center [972, 429] width 73 height 20
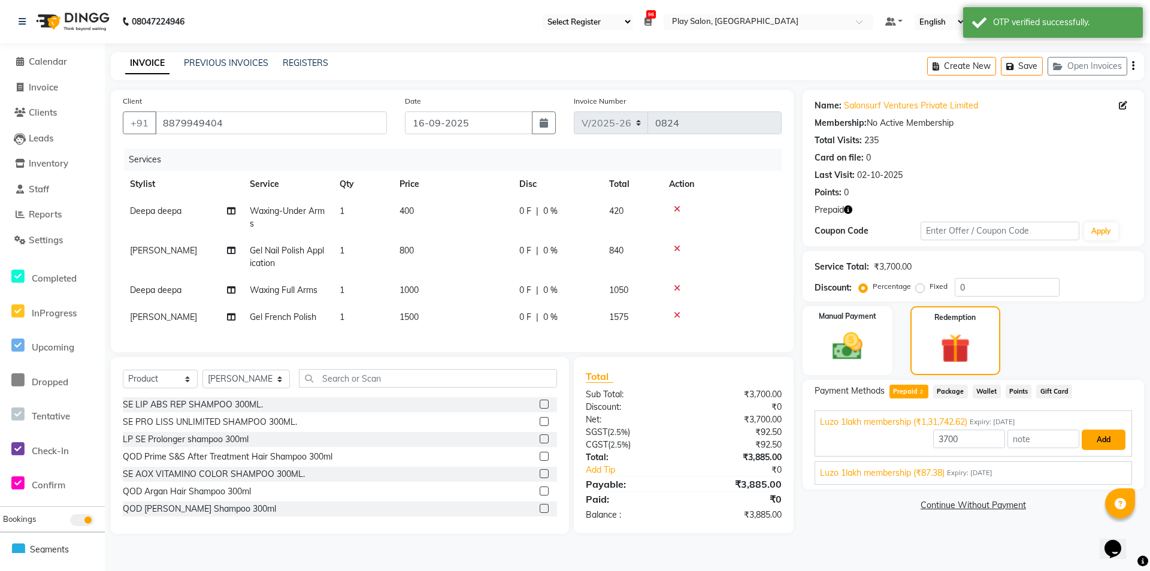
click at [1097, 437] on button "Add" at bounding box center [1104, 440] width 44 height 20
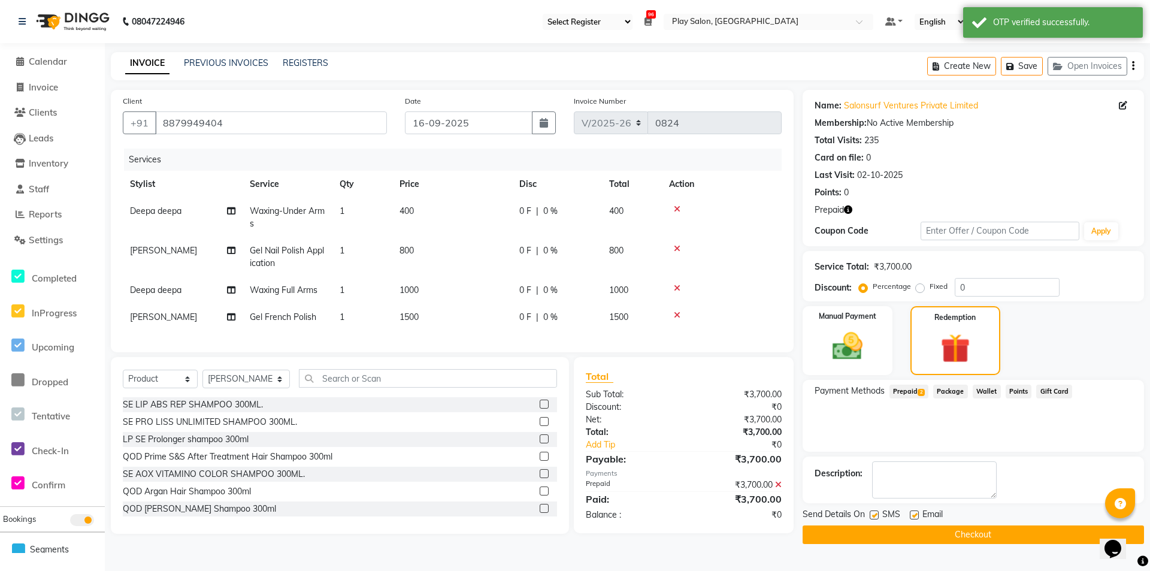
drag, startPoint x: 872, startPoint y: 514, endPoint x: 906, endPoint y: 515, distance: 34.7
click at [873, 514] on label at bounding box center [874, 514] width 9 height 9
click at [873, 514] on input "checkbox" at bounding box center [874, 516] width 8 height 8
checkbox input "false"
click at [917, 513] on label at bounding box center [914, 514] width 9 height 9
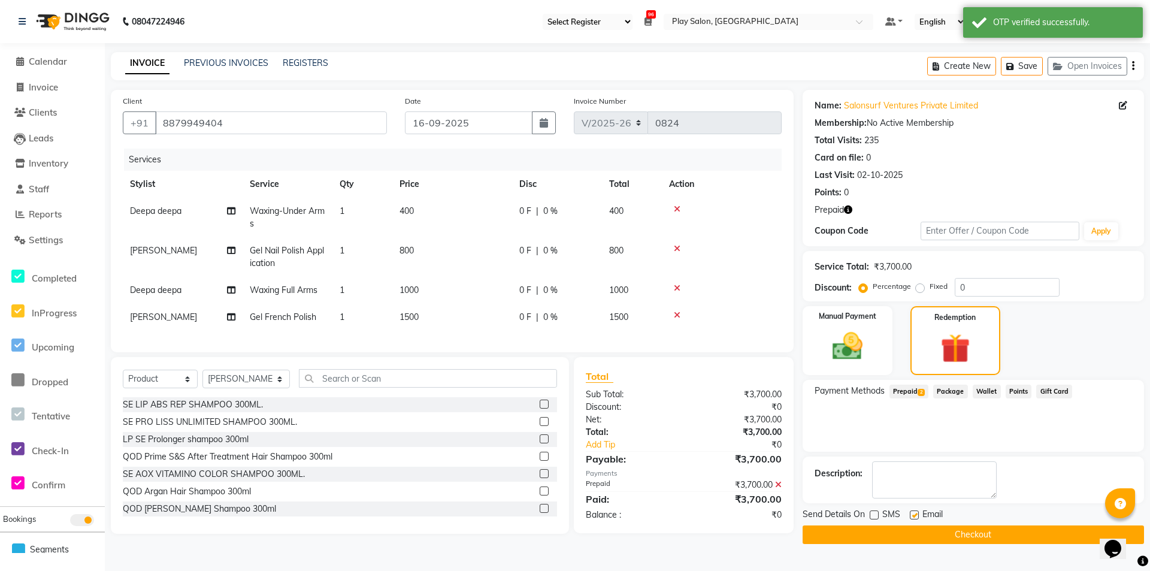
click at [917, 513] on input "checkbox" at bounding box center [914, 516] width 8 height 8
checkbox input "false"
click at [923, 530] on button "Checkout" at bounding box center [973, 534] width 341 height 19
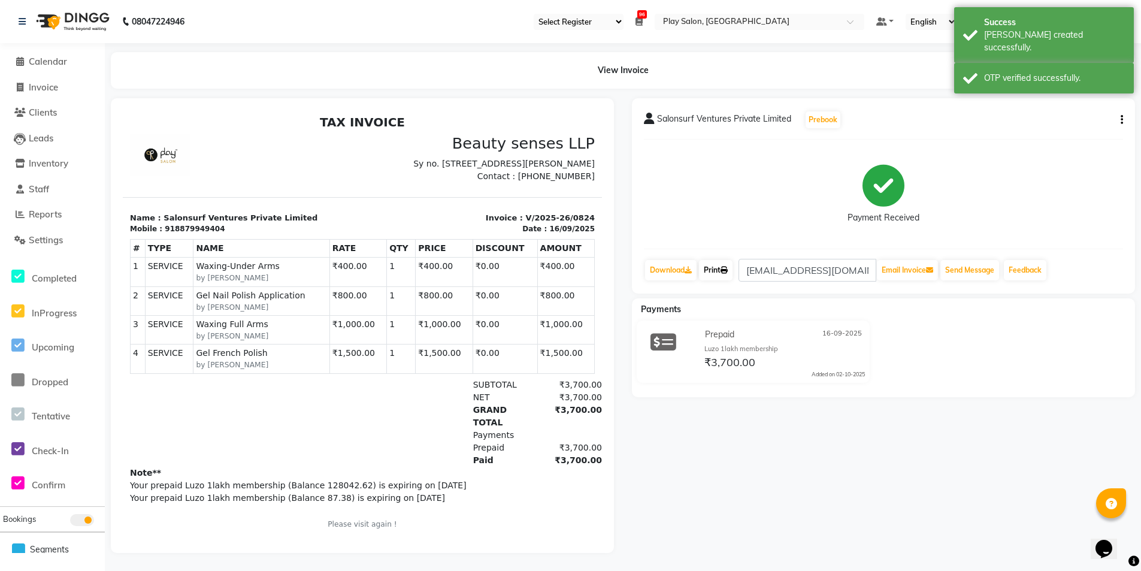
click at [719, 266] on link "Print" at bounding box center [716, 270] width 34 height 20
click at [53, 60] on span "Calendar" at bounding box center [48, 61] width 38 height 11
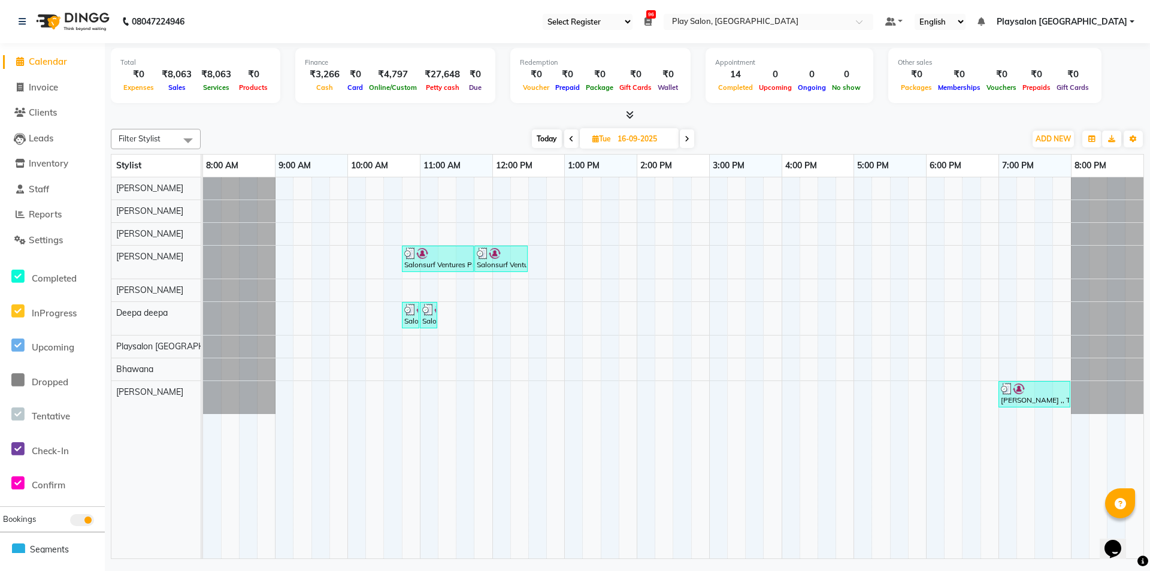
click at [545, 135] on span "Today" at bounding box center [547, 138] width 30 height 19
type input "02-10-2025"
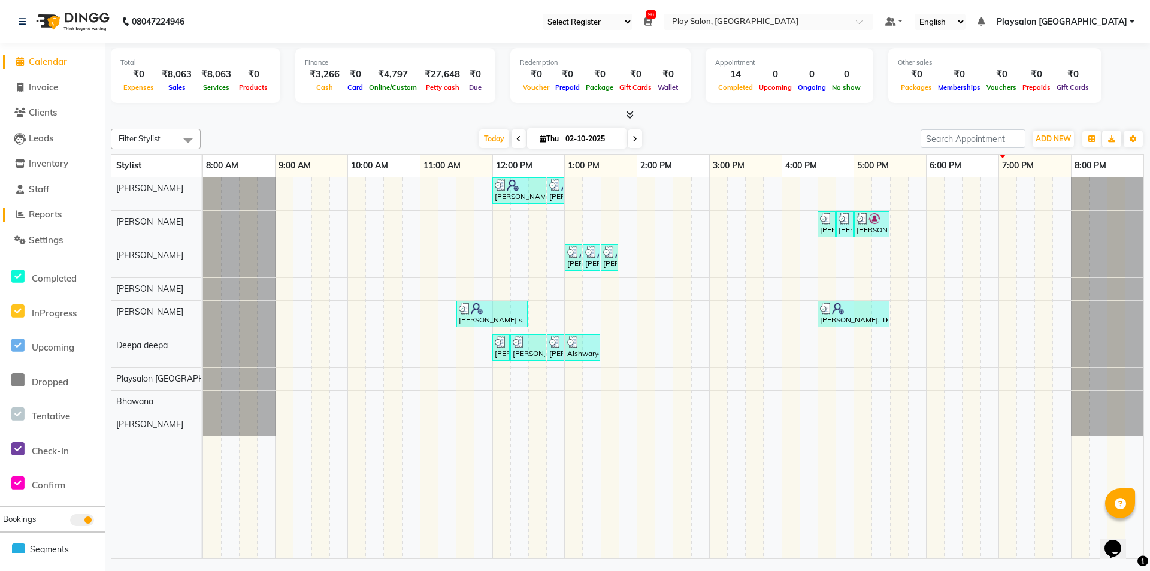
click at [46, 215] on span "Reports" at bounding box center [45, 213] width 33 height 11
